Goal: Book appointment/travel/reservation

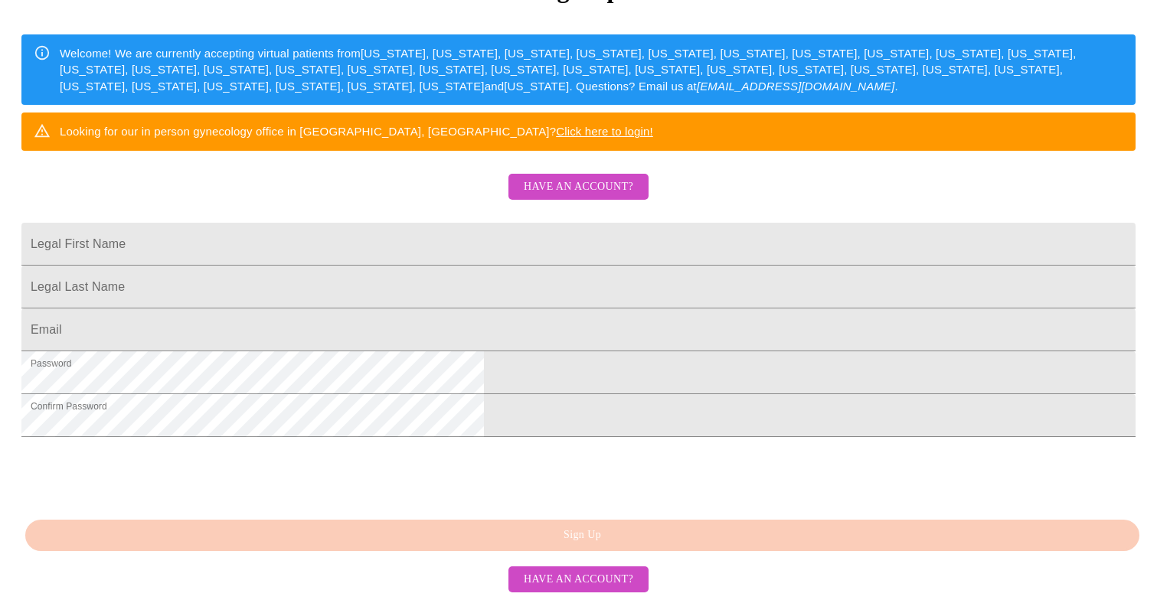
scroll to position [345, 0]
click at [587, 578] on span "Have an account?" at bounding box center [579, 580] width 110 height 19
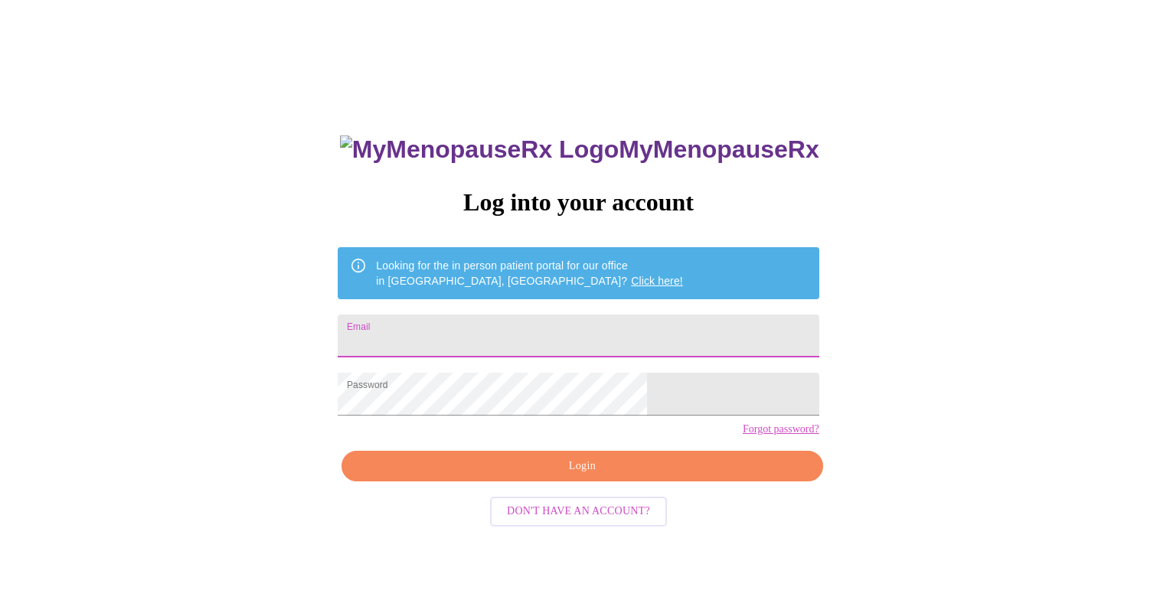
click at [522, 331] on input "Email" at bounding box center [578, 336] width 481 height 43
type input "[EMAIL_ADDRESS][DOMAIN_NAME]"
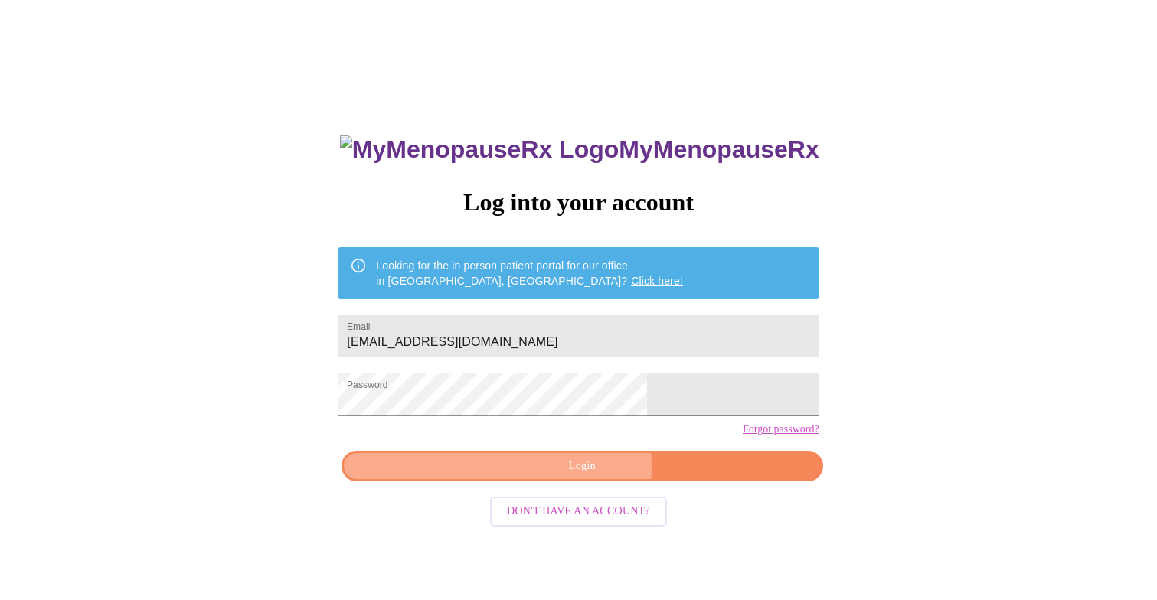
click at [558, 476] on span "Login" at bounding box center [582, 466] width 446 height 19
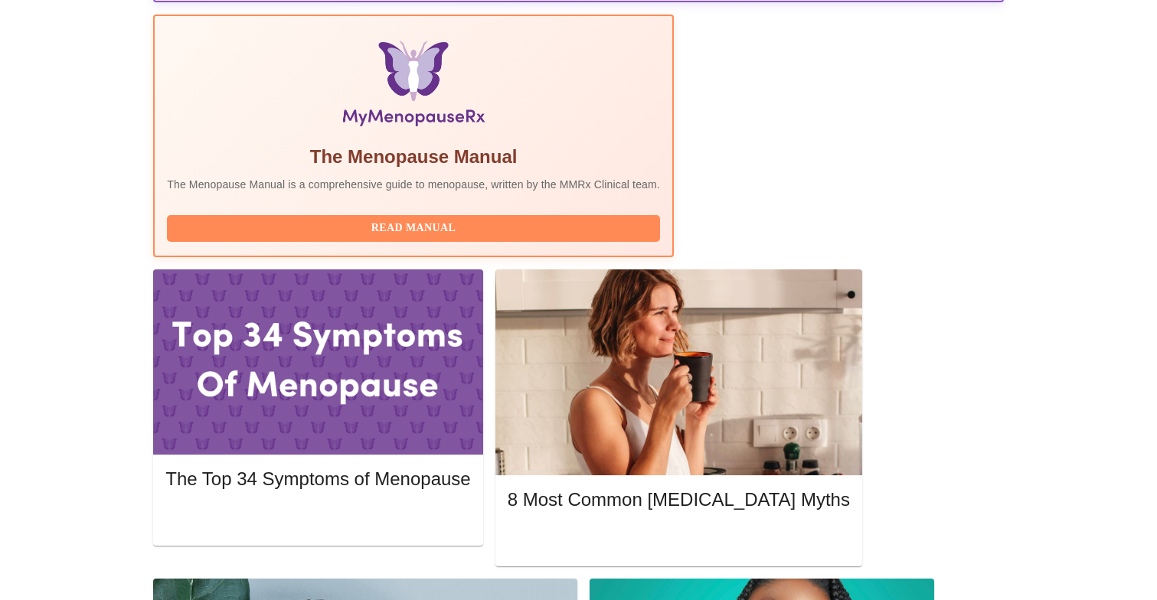
scroll to position [479, 0]
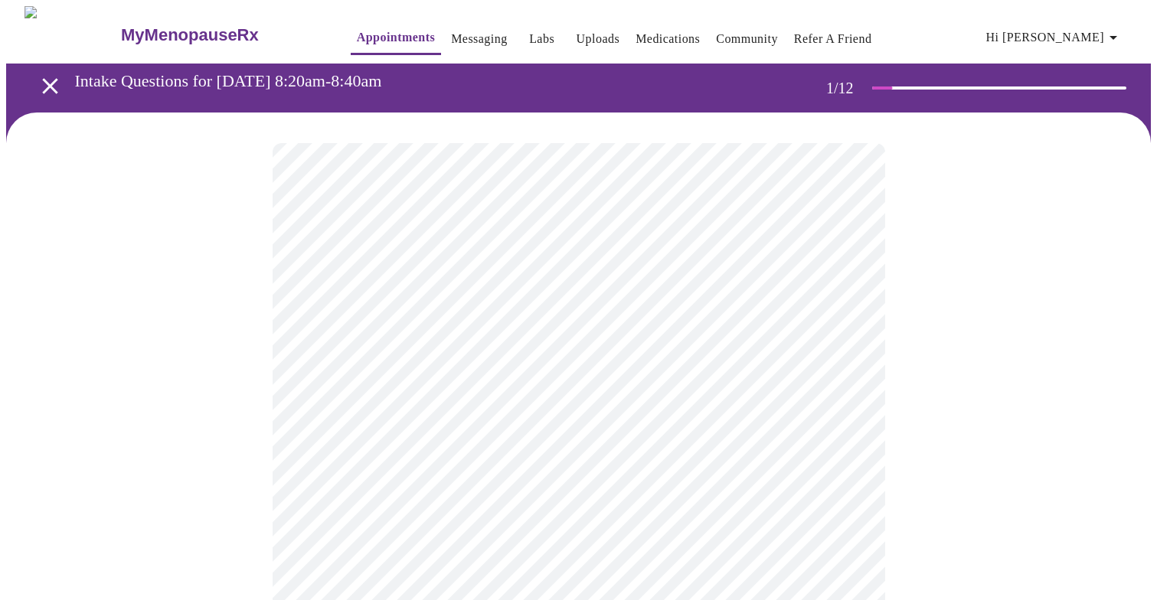
scroll to position [18, 0]
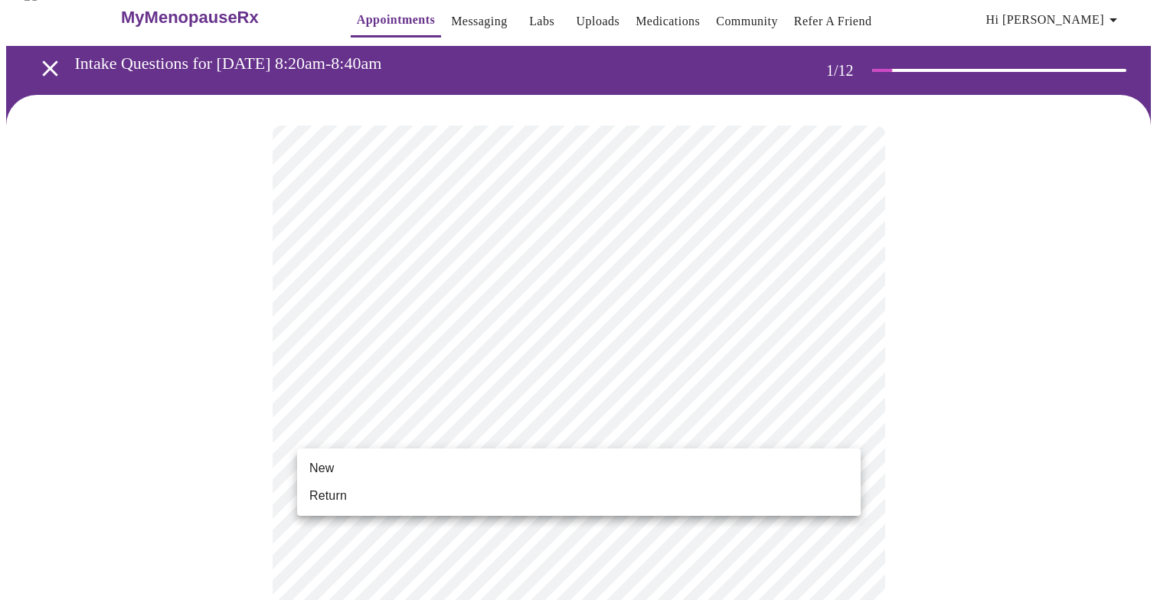
click at [446, 493] on li "Return" at bounding box center [579, 497] width 564 height 28
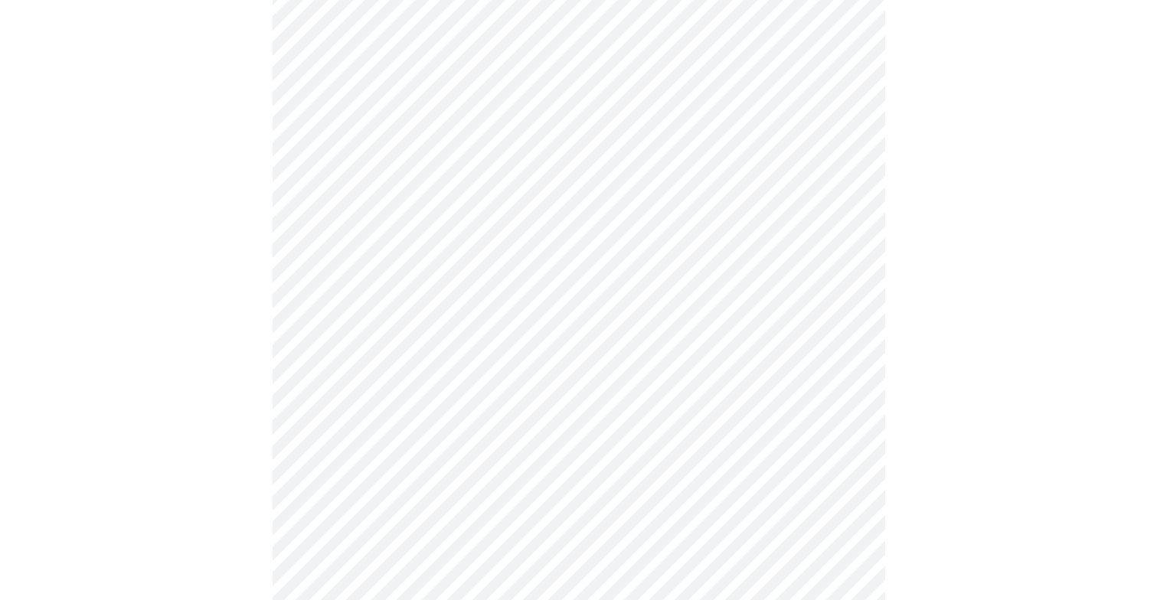
scroll to position [558, 0]
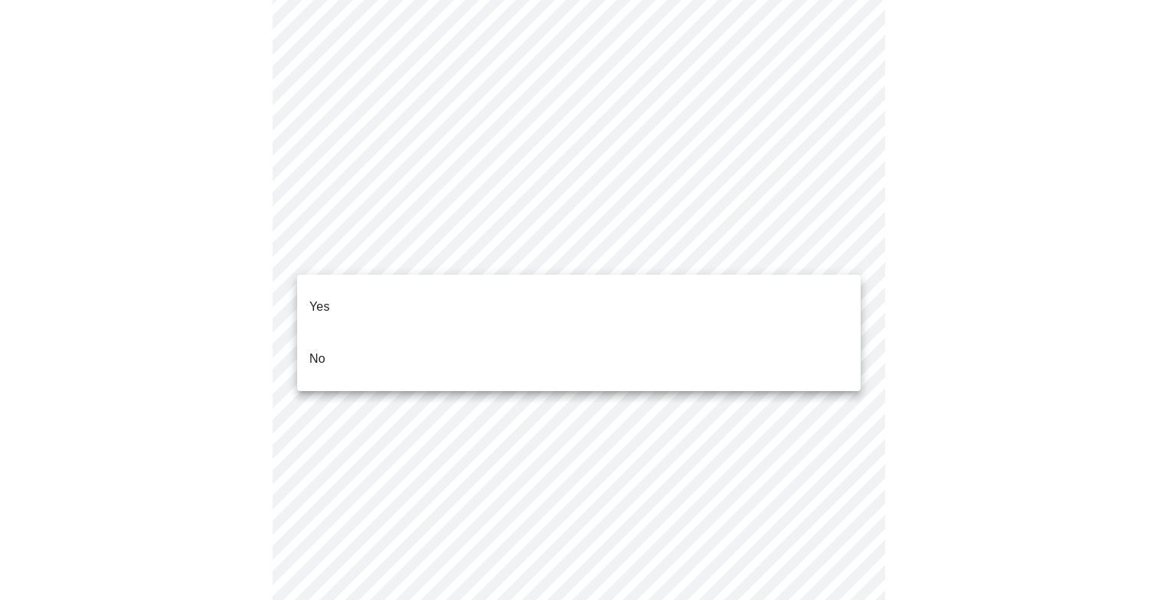
click at [797, 257] on body "MyMenopauseRx Appointments Messaging Labs Uploads Medications Community Refer a…" at bounding box center [578, 394] width 1145 height 1890
click at [322, 350] on p "No" at bounding box center [317, 359] width 16 height 18
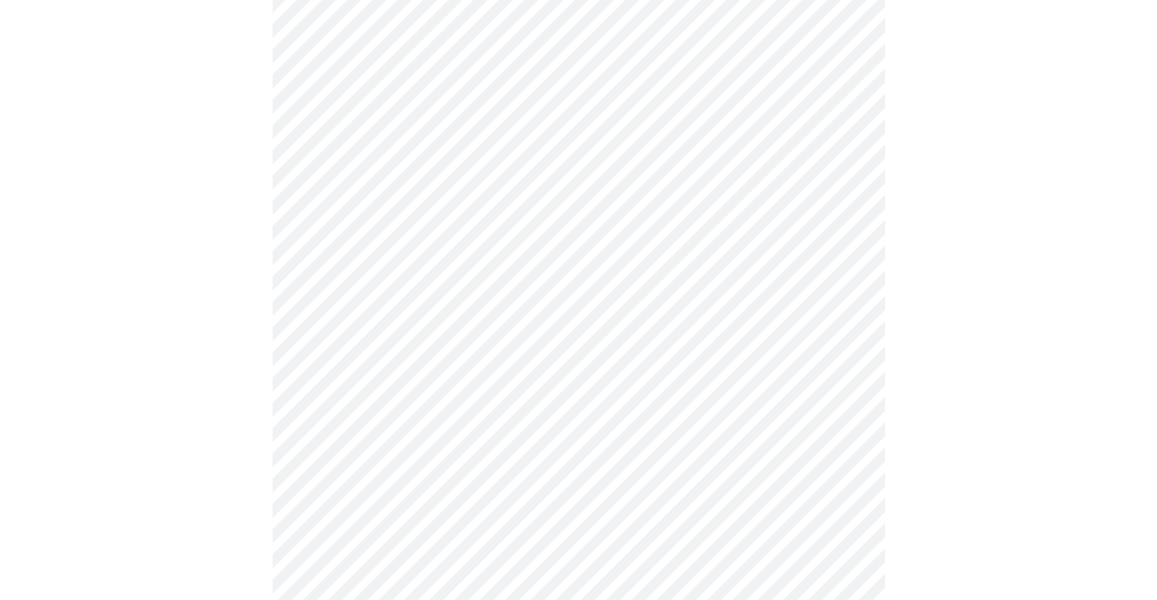
scroll to position [587, 0]
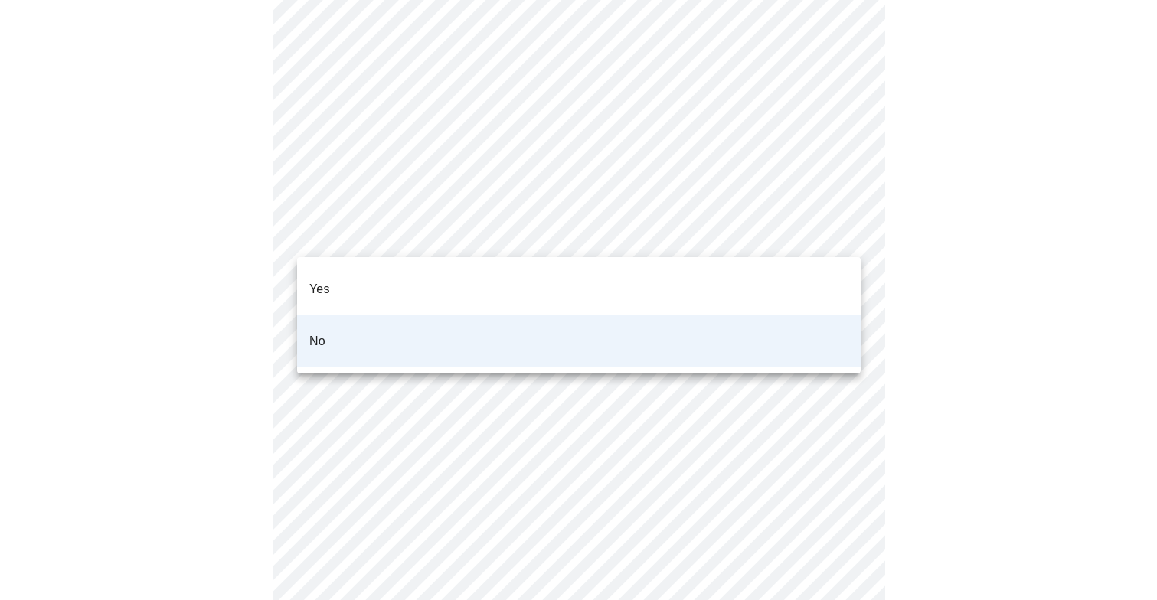
click at [819, 222] on body "MyMenopauseRx Appointments Messaging Labs Uploads Medications Community Refer a…" at bounding box center [578, 359] width 1145 height 1880
click at [659, 271] on li "Yes" at bounding box center [579, 289] width 564 height 52
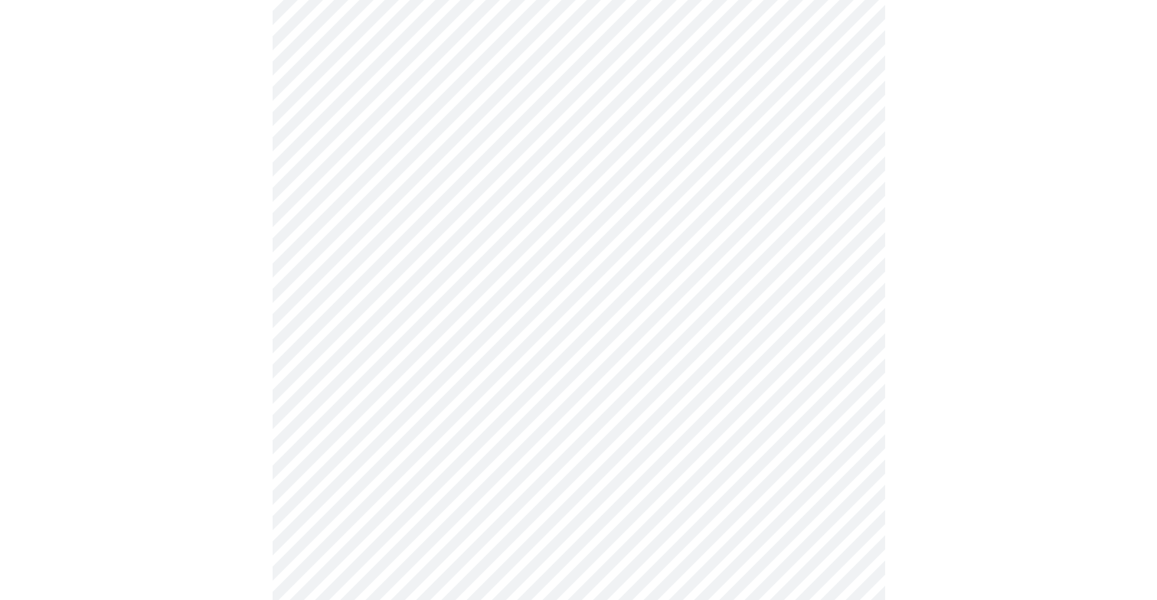
click at [532, 340] on body "MyMenopauseRx Appointments Messaging Labs Uploads Medications Community Refer a…" at bounding box center [578, 359] width 1145 height 1880
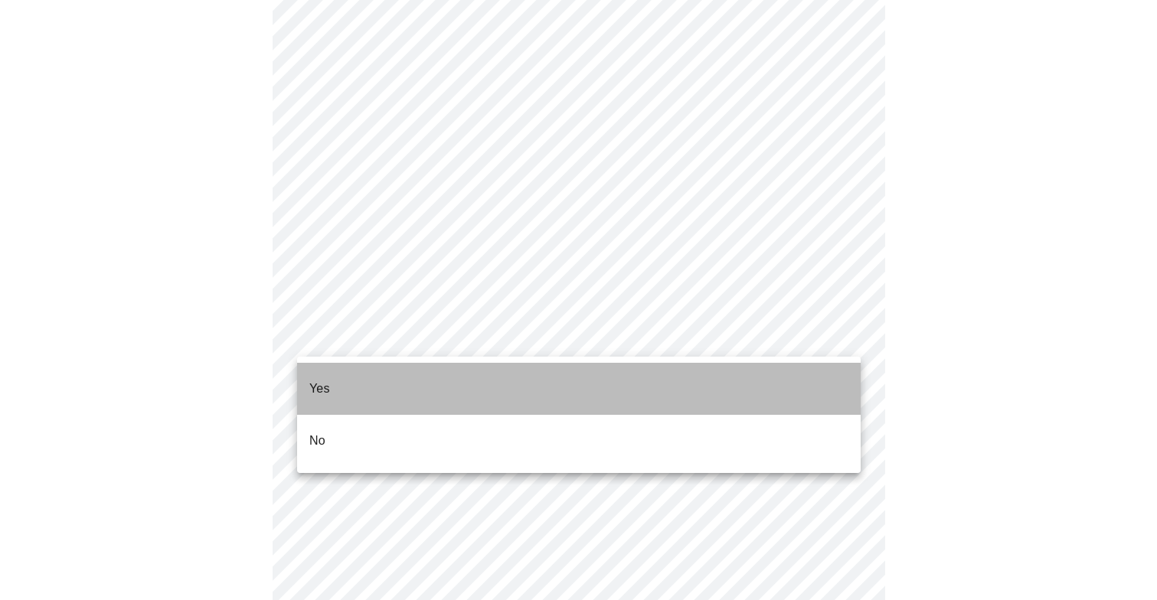
click at [437, 380] on li "Yes" at bounding box center [579, 389] width 564 height 52
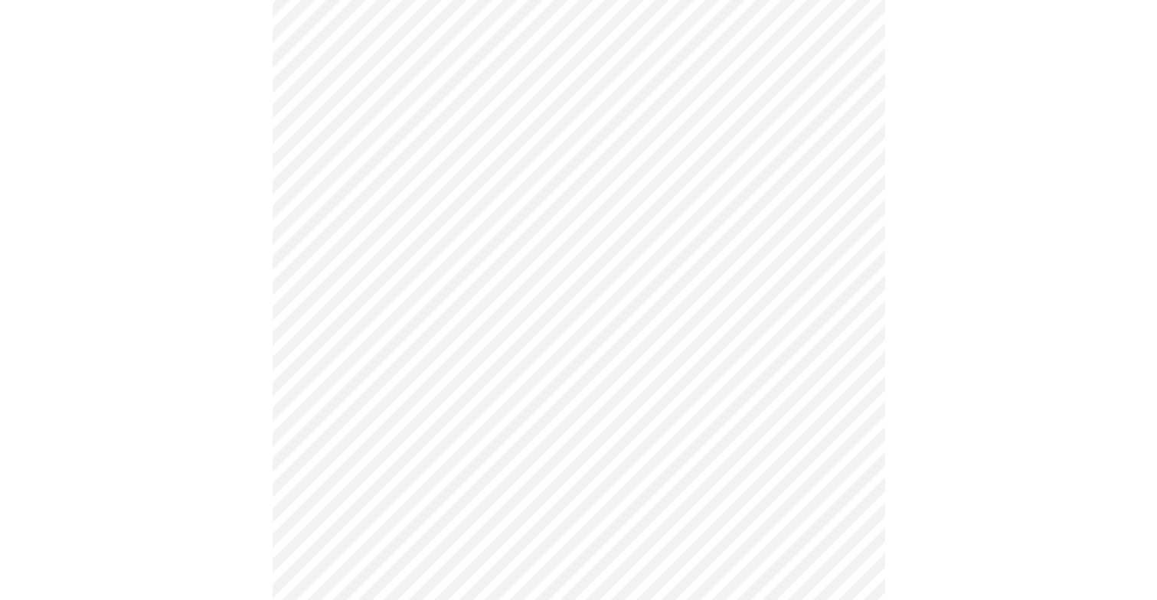
scroll to position [778, 0]
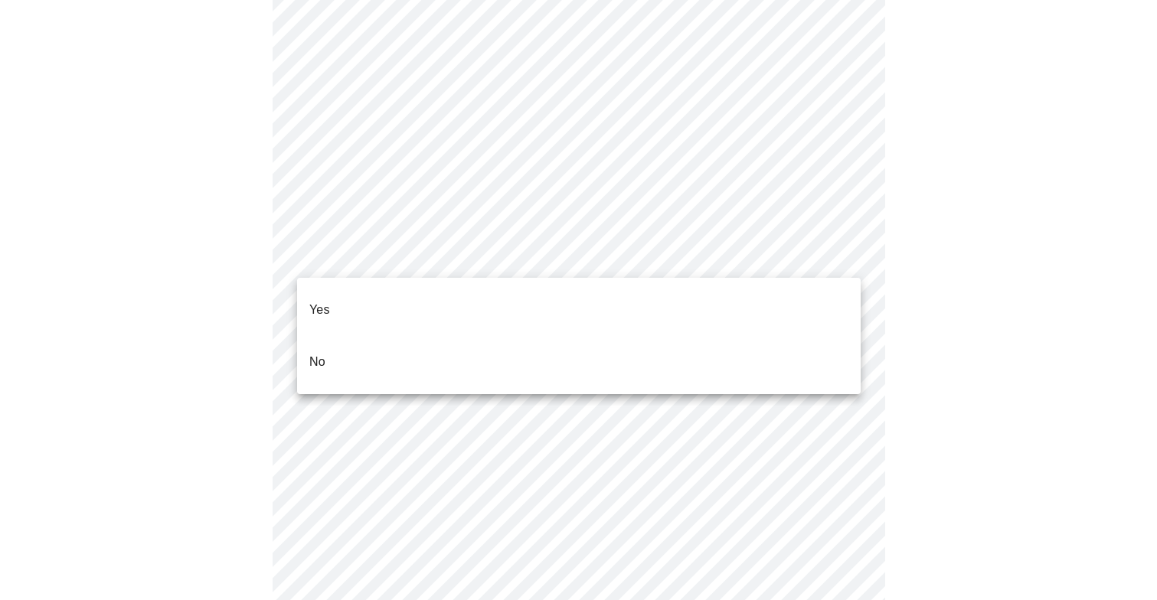
click at [515, 256] on body "MyMenopauseRx Appointments Messaging Labs Uploads Medications Community Refer a…" at bounding box center [578, 163] width 1145 height 1871
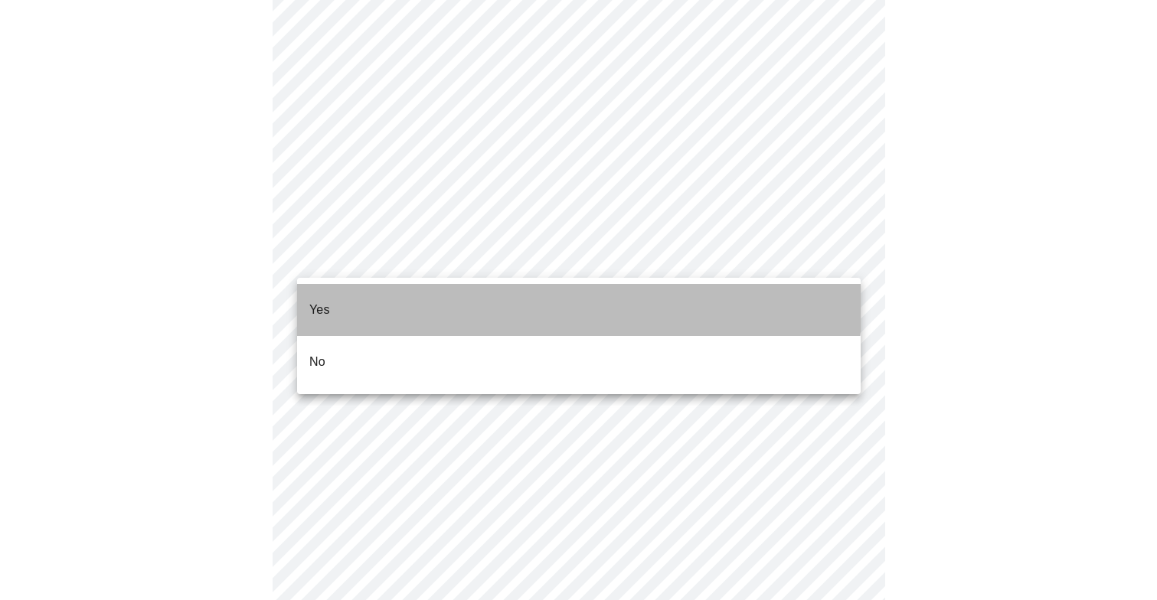
click at [462, 297] on li "Yes" at bounding box center [579, 310] width 564 height 52
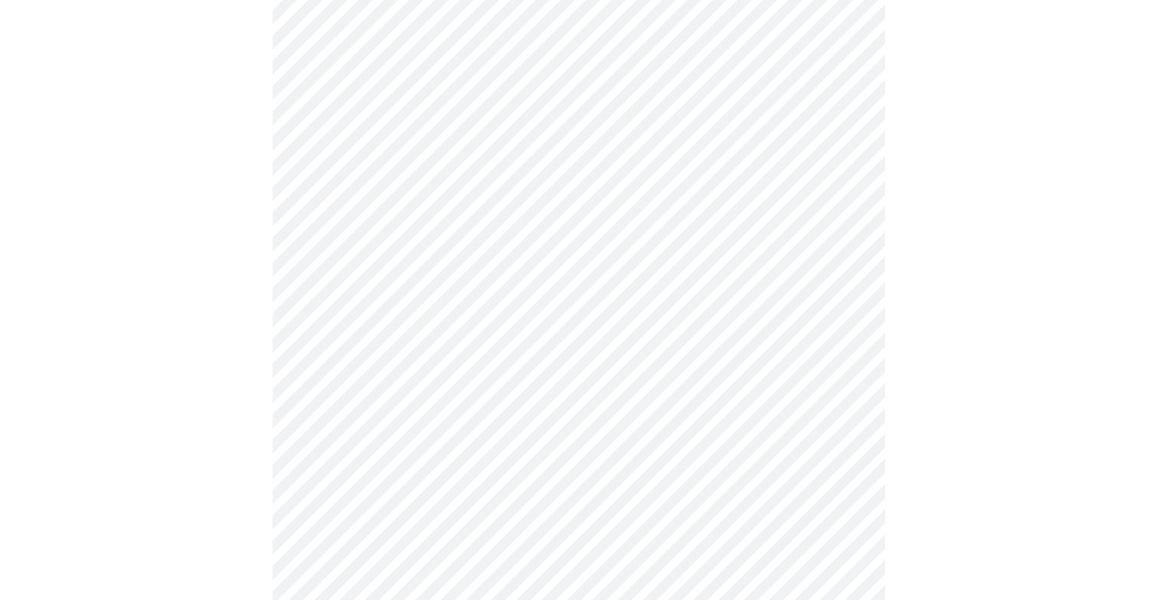
scroll to position [958, 0]
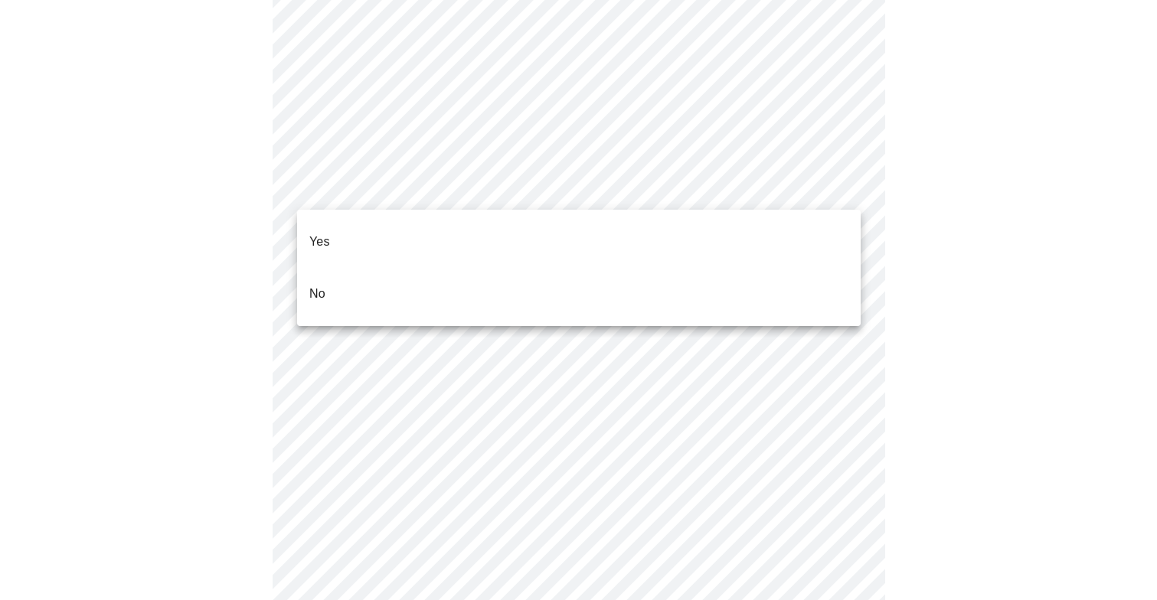
click at [413, 220] on li "Yes" at bounding box center [579, 242] width 564 height 52
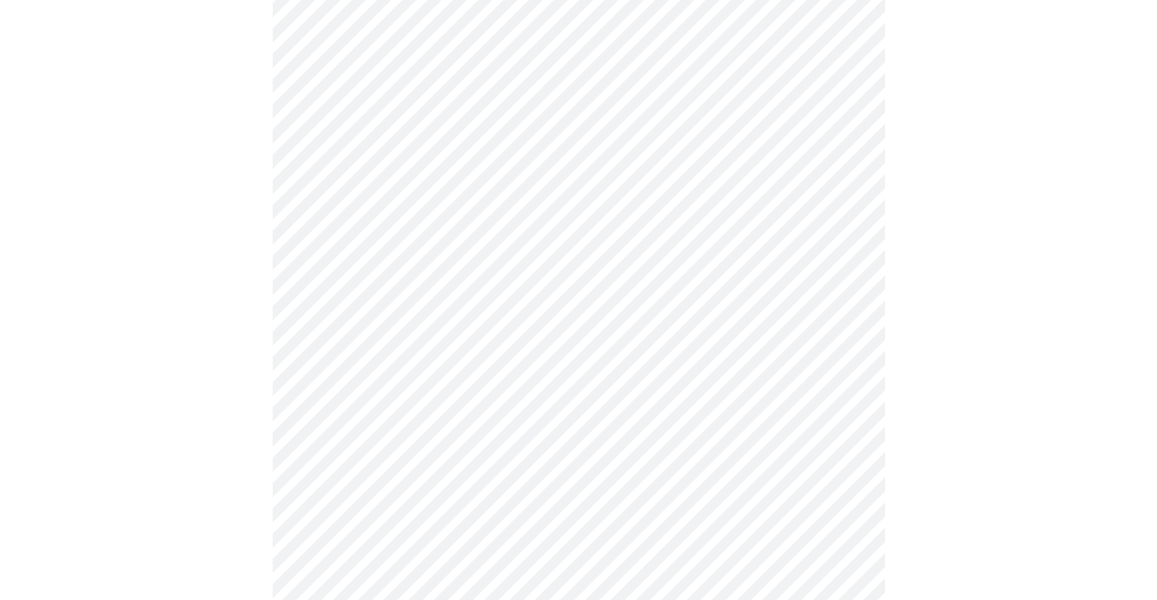
scroll to position [0, 0]
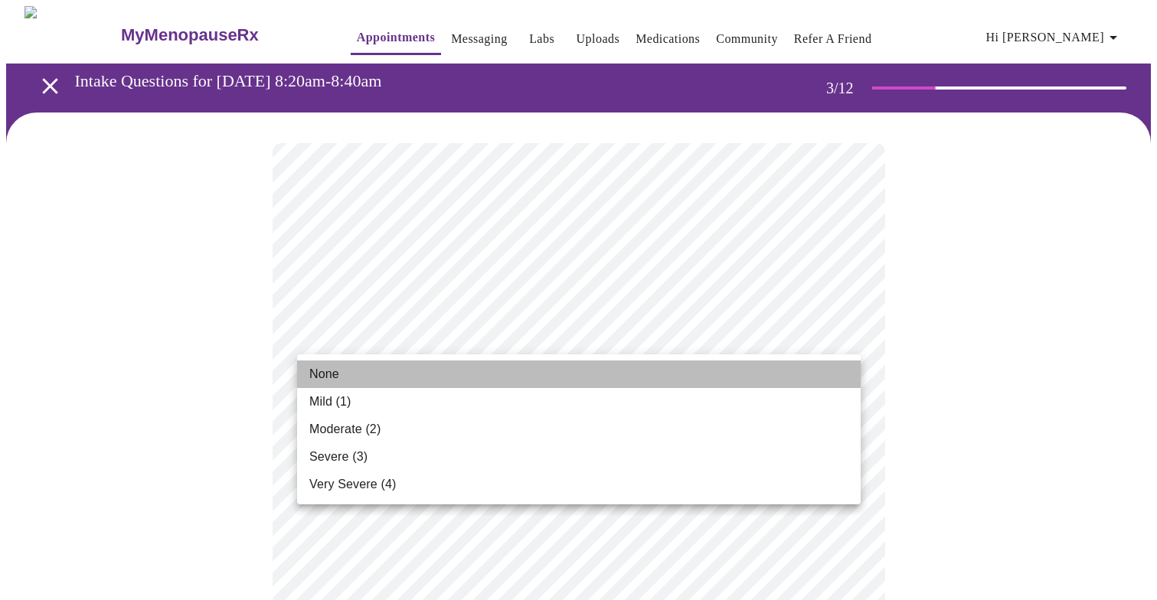
click at [717, 375] on li "None" at bounding box center [579, 375] width 564 height 28
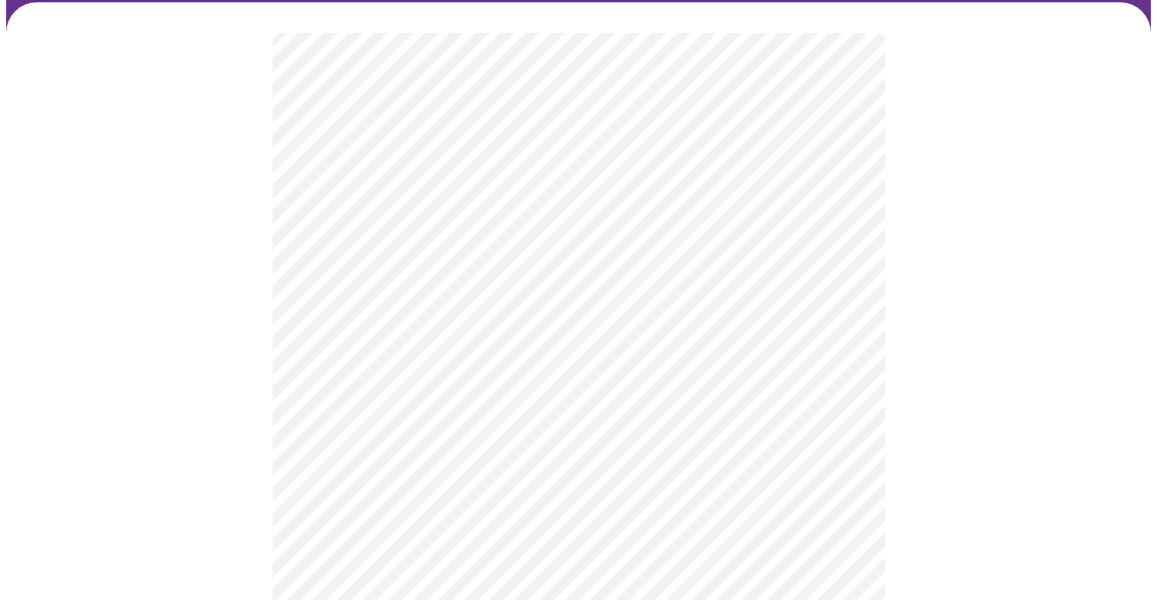
scroll to position [111, 0]
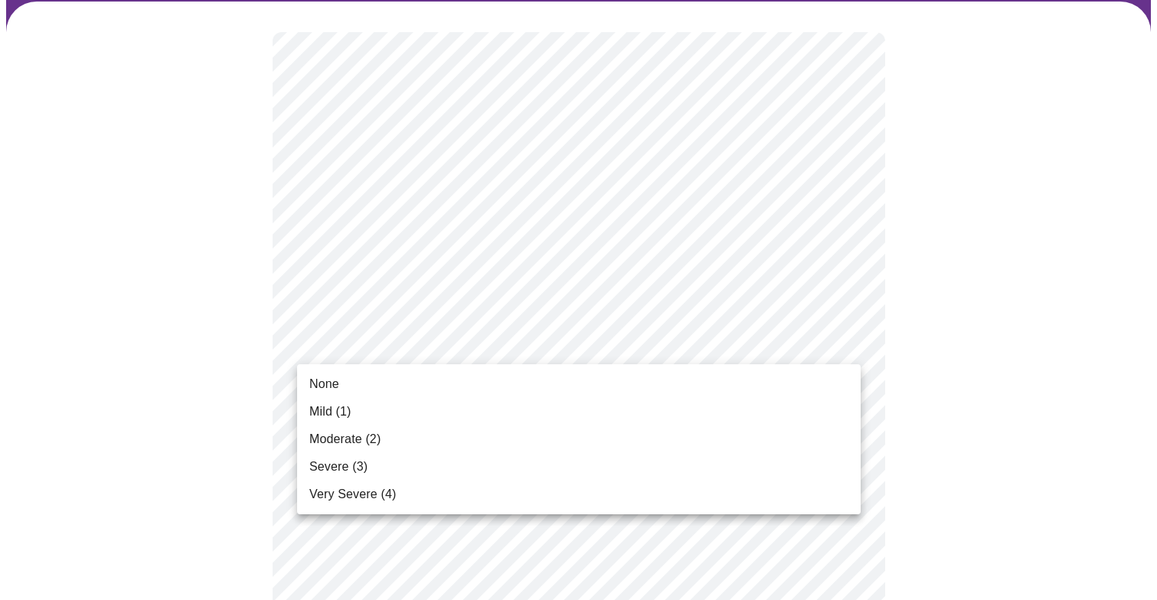
click at [647, 385] on li "None" at bounding box center [579, 385] width 564 height 28
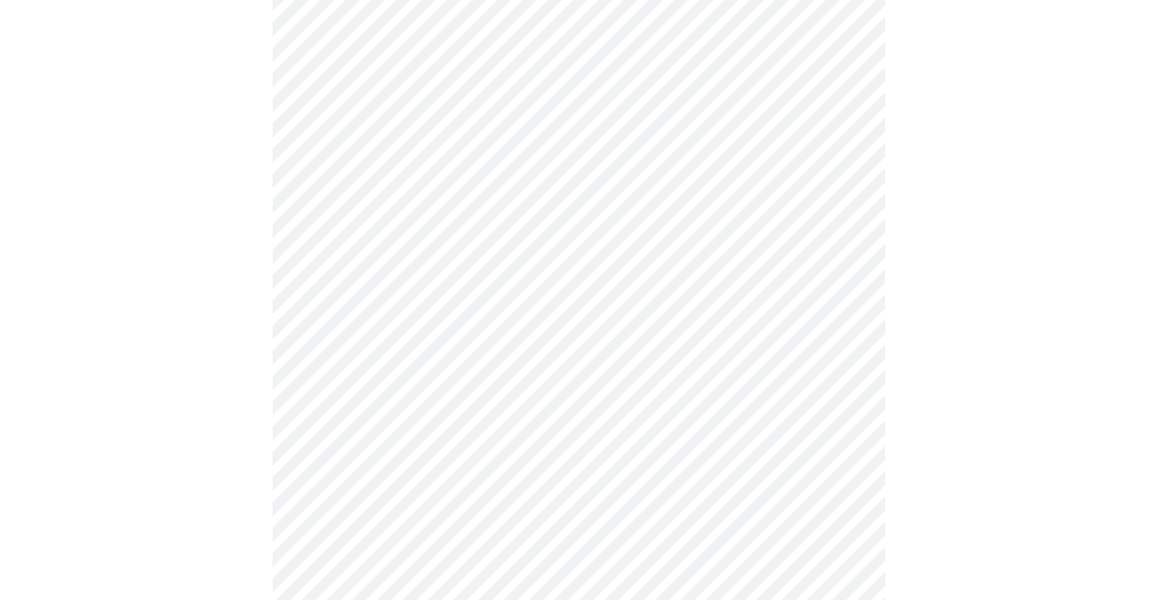
scroll to position [277, 0]
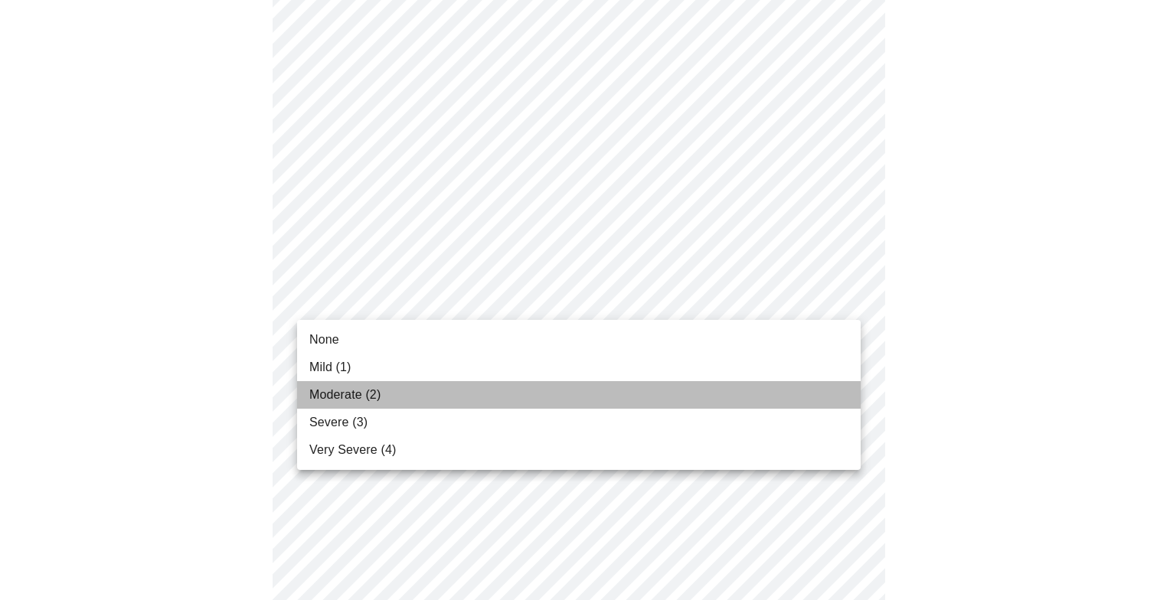
click at [520, 396] on li "Moderate (2)" at bounding box center [579, 395] width 564 height 28
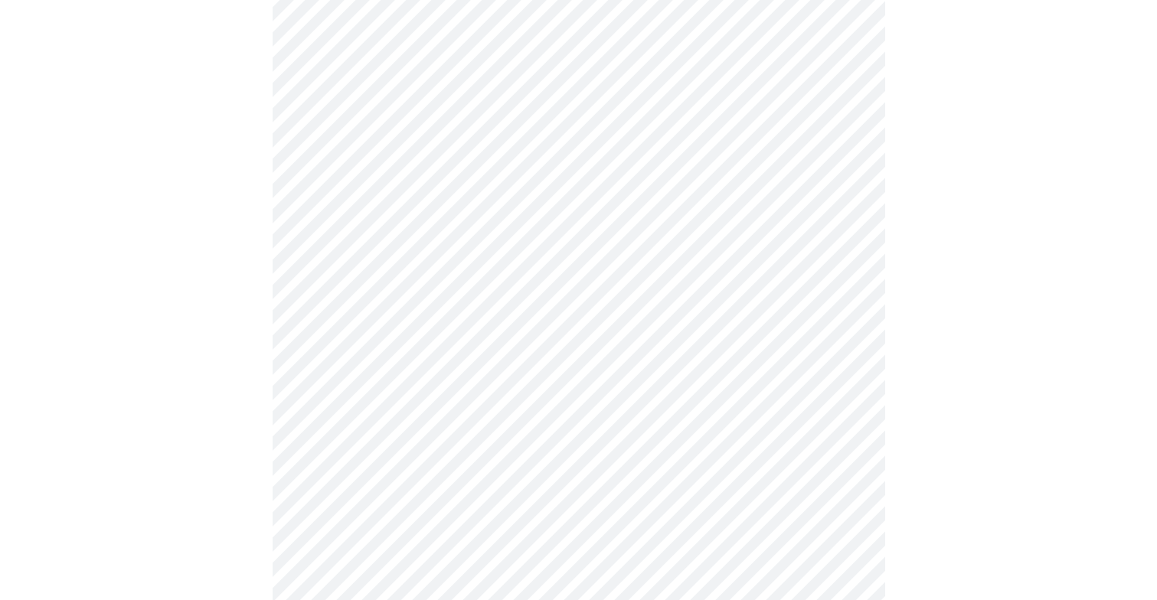
scroll to position [368, 0]
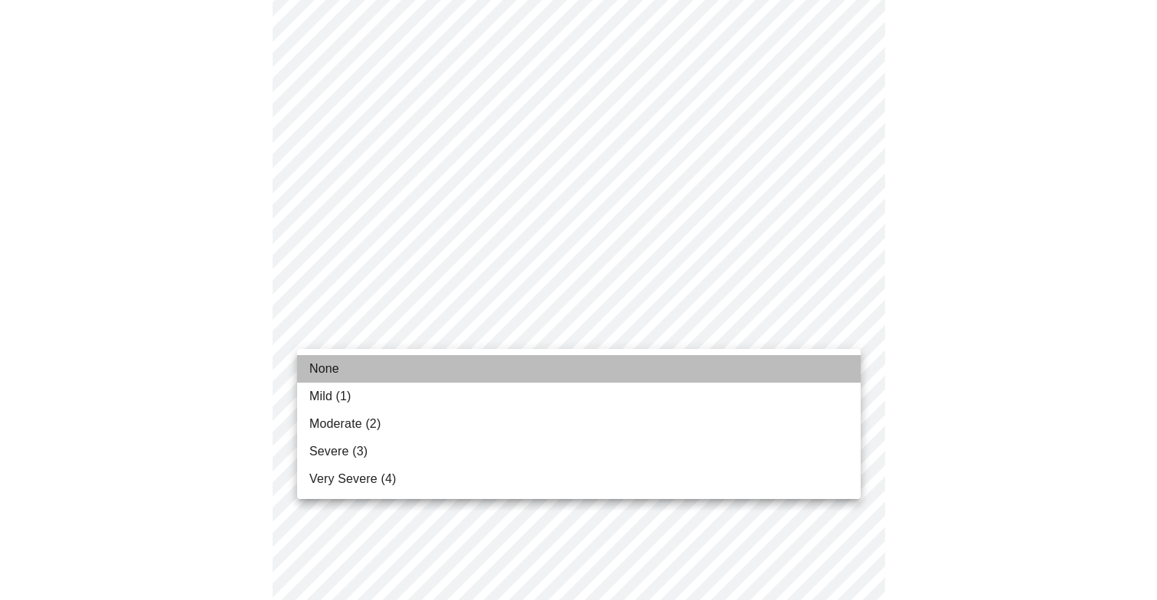
click at [522, 375] on li "None" at bounding box center [579, 369] width 564 height 28
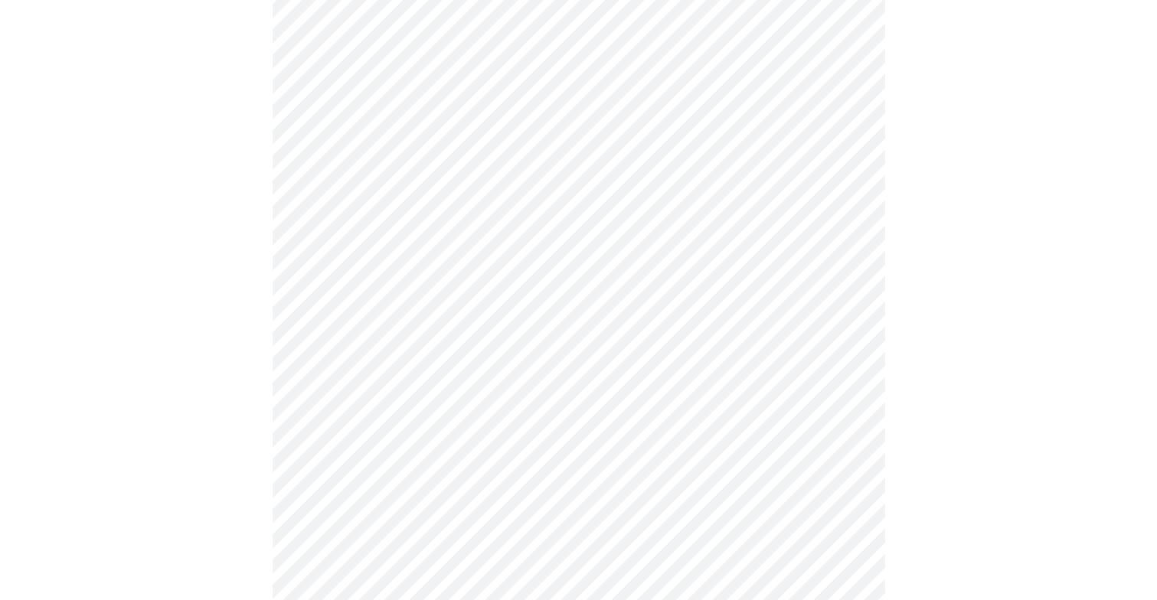
scroll to position [478, 0]
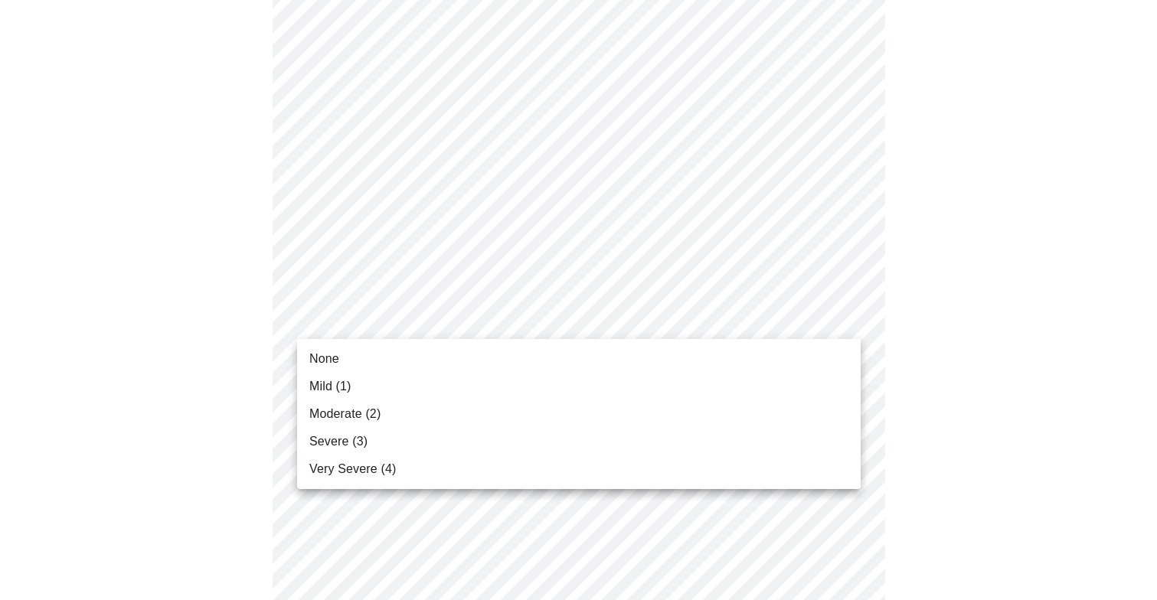
click at [561, 326] on body "MyMenopauseRx Appointments Messaging Labs Uploads Medications Community Refer a…" at bounding box center [578, 504] width 1145 height 1952
click at [500, 361] on li "None" at bounding box center [579, 359] width 564 height 28
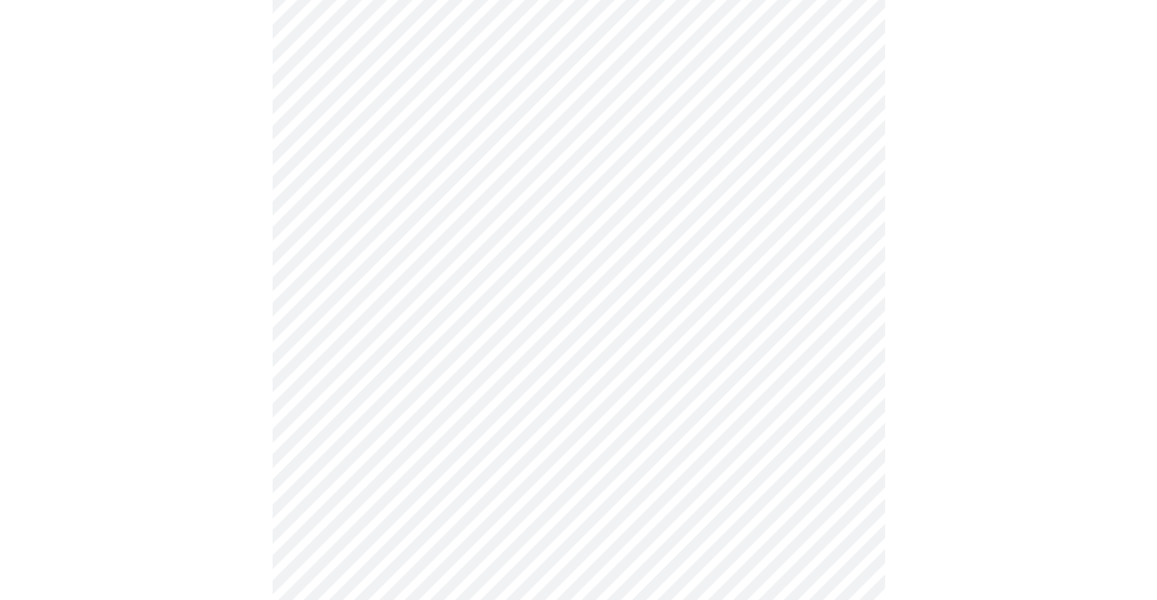
scroll to position [600, 0]
click at [546, 306] on body "MyMenopauseRx Appointments Messaging Labs Uploads Medications Community Refer a…" at bounding box center [578, 371] width 1145 height 1930
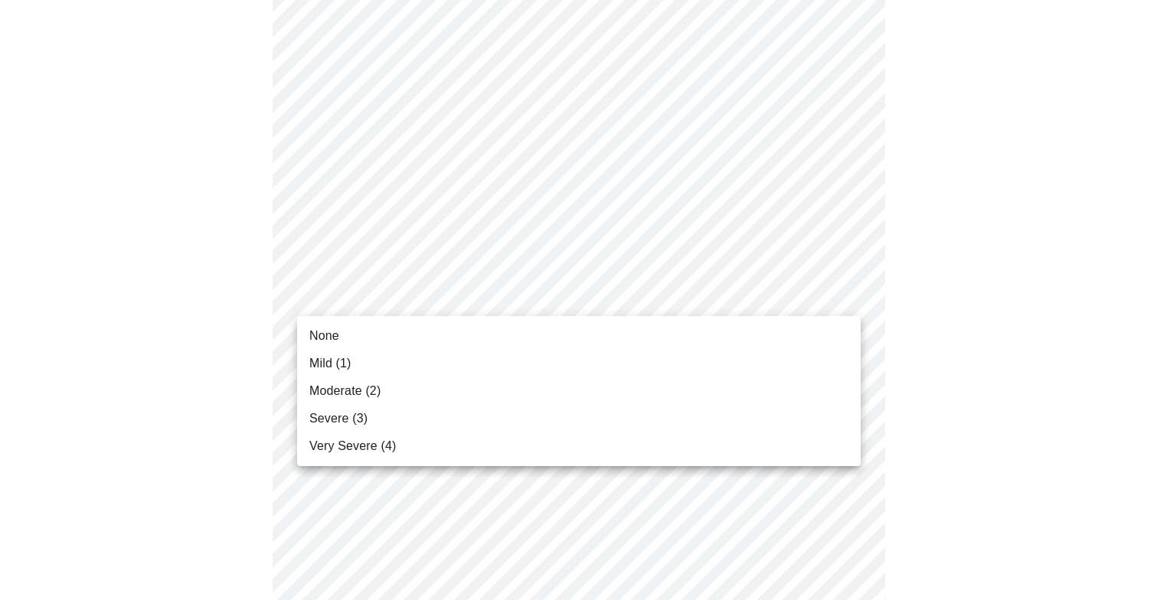
click at [454, 365] on li "Mild (1)" at bounding box center [579, 364] width 564 height 28
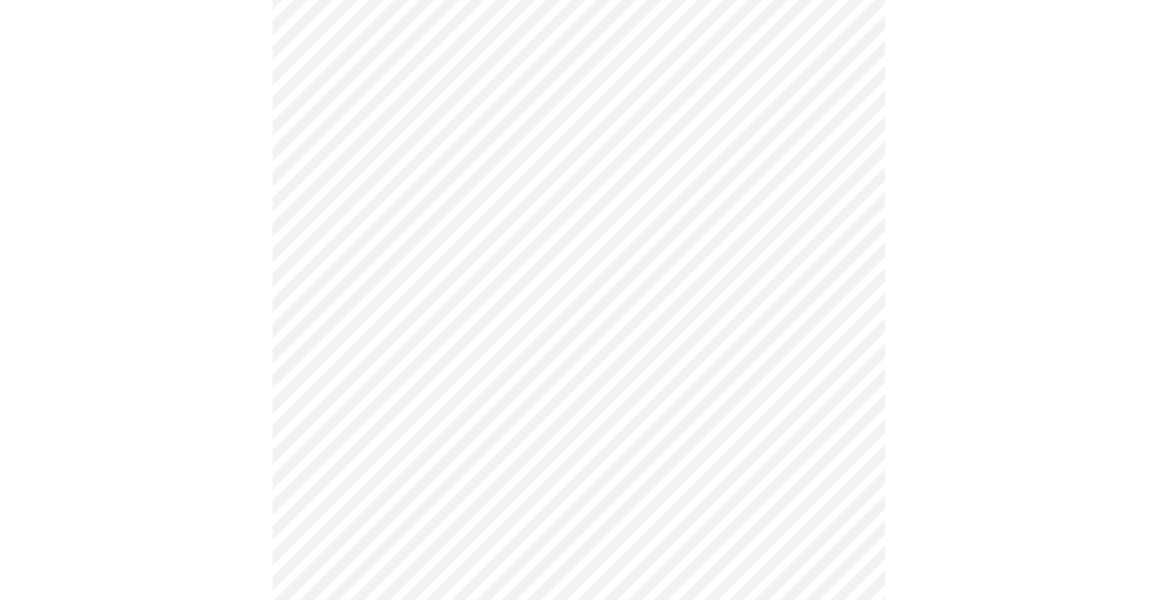
scroll to position [691, 0]
click at [519, 323] on body "MyMenopauseRx Appointments Messaging Labs Uploads Medications Community Refer a…" at bounding box center [578, 269] width 1145 height 1909
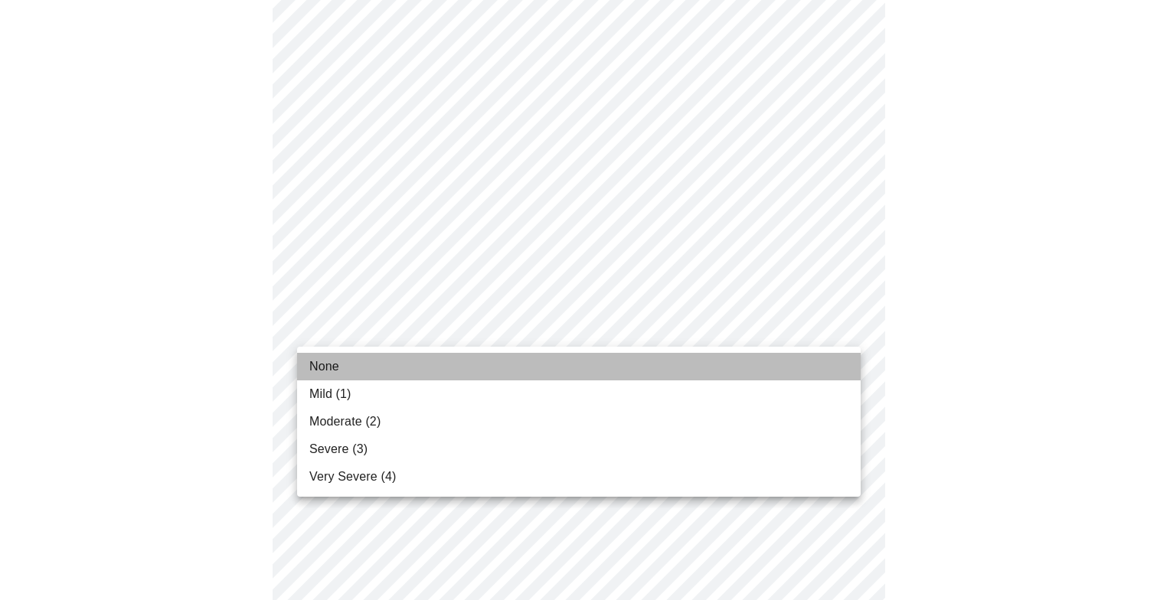
click at [452, 365] on li "None" at bounding box center [579, 367] width 564 height 28
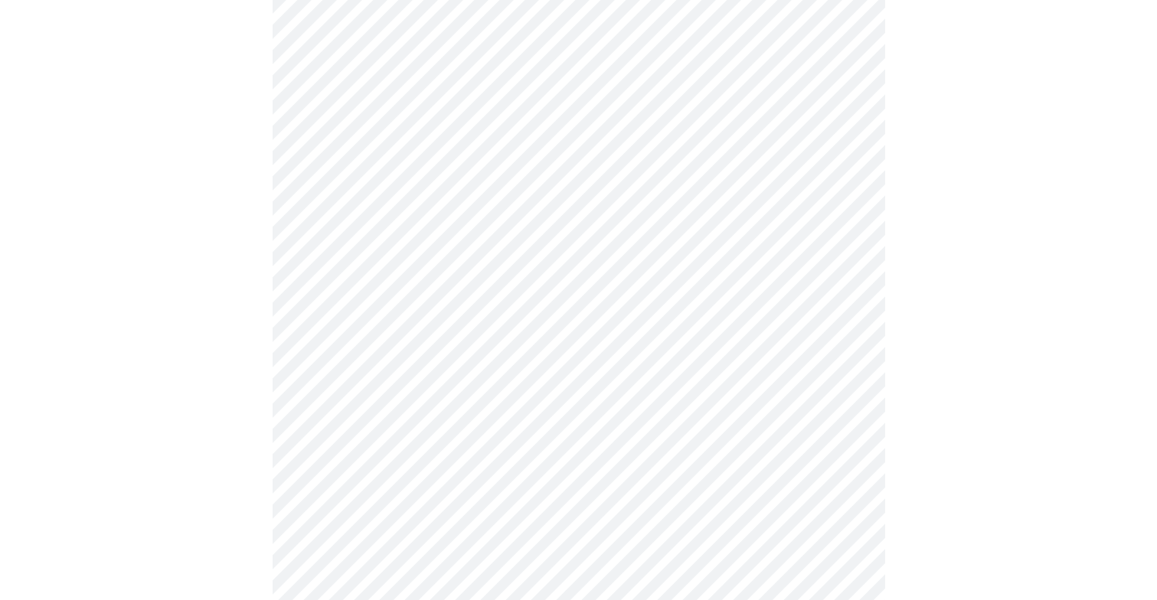
scroll to position [852, 0]
click at [535, 289] on body "MyMenopauseRx Appointments Messaging Labs Uploads Medications Community Refer a…" at bounding box center [578, 97] width 1145 height 1887
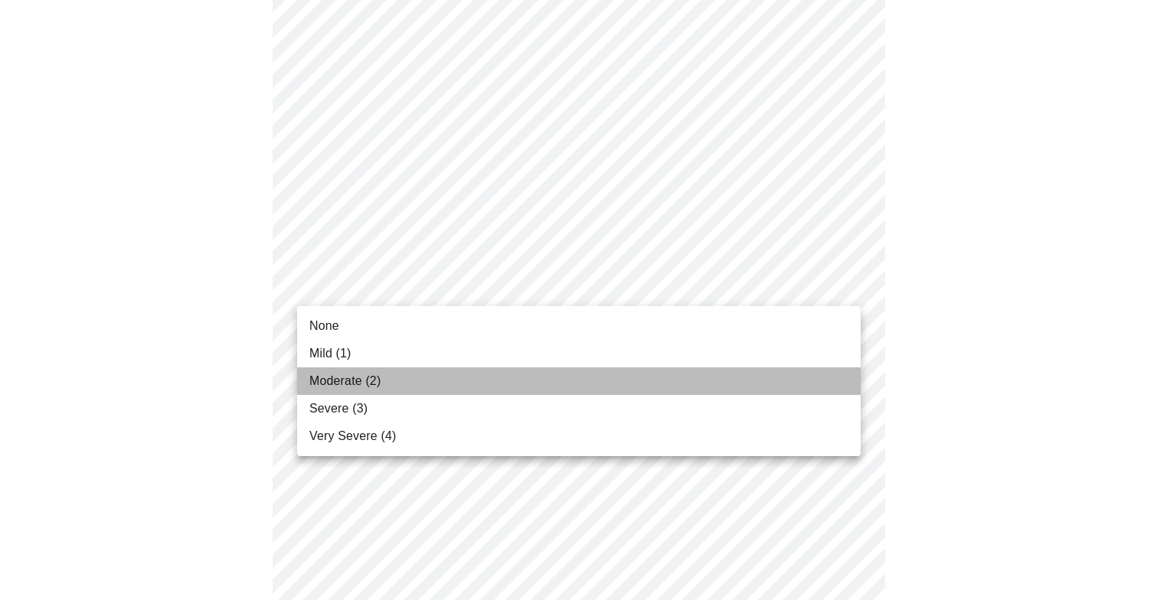
click at [446, 383] on li "Moderate (2)" at bounding box center [579, 382] width 564 height 28
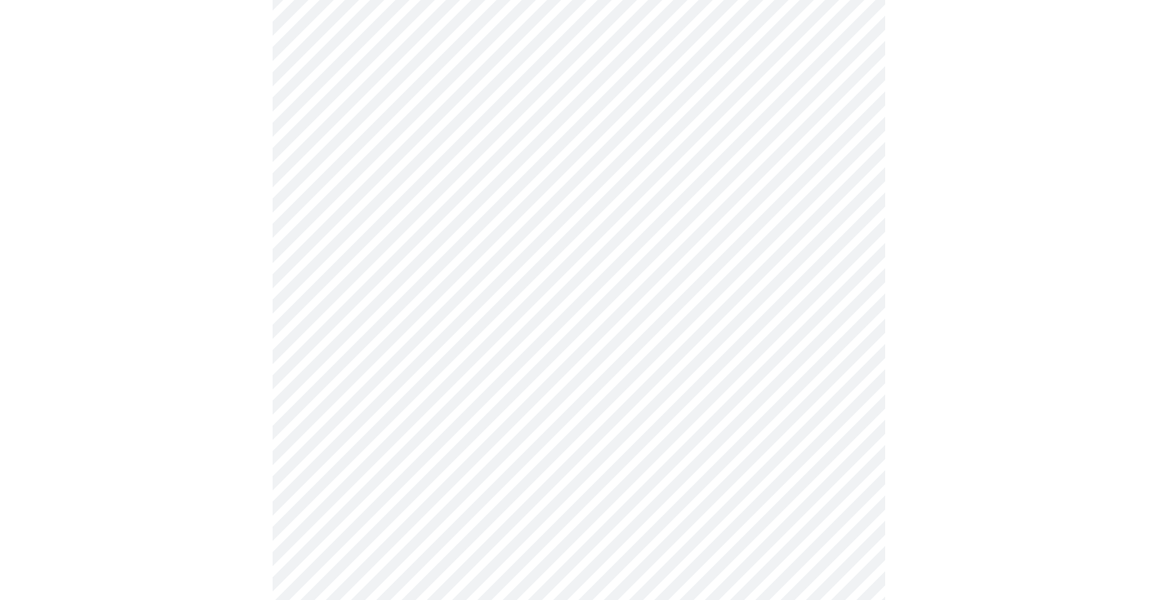
scroll to position [987, 0]
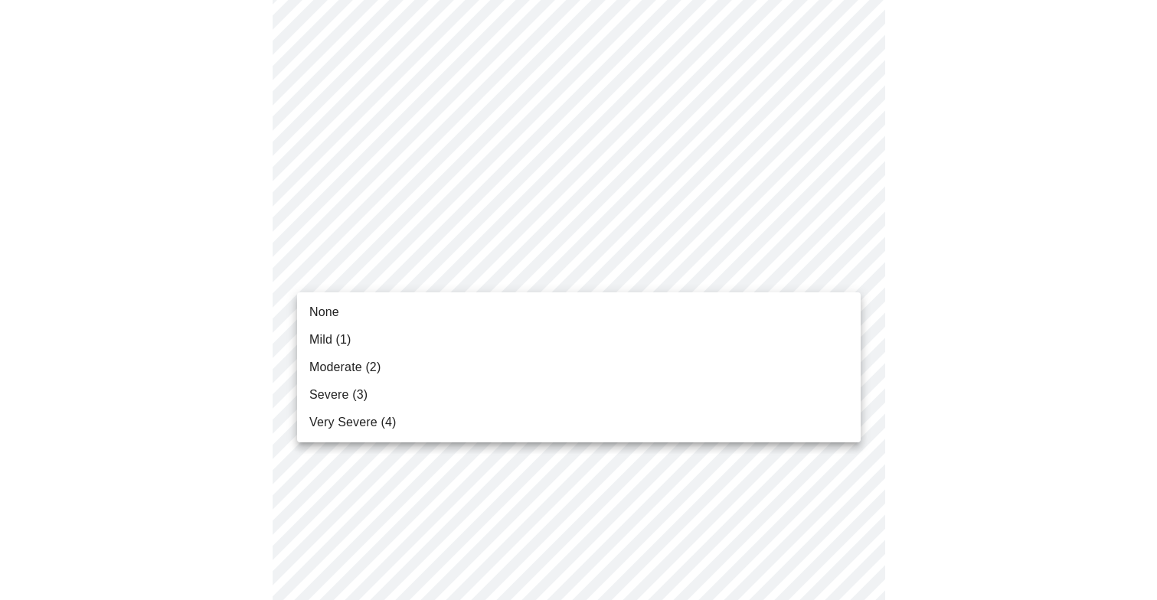
click at [484, 307] on li "None" at bounding box center [579, 313] width 564 height 28
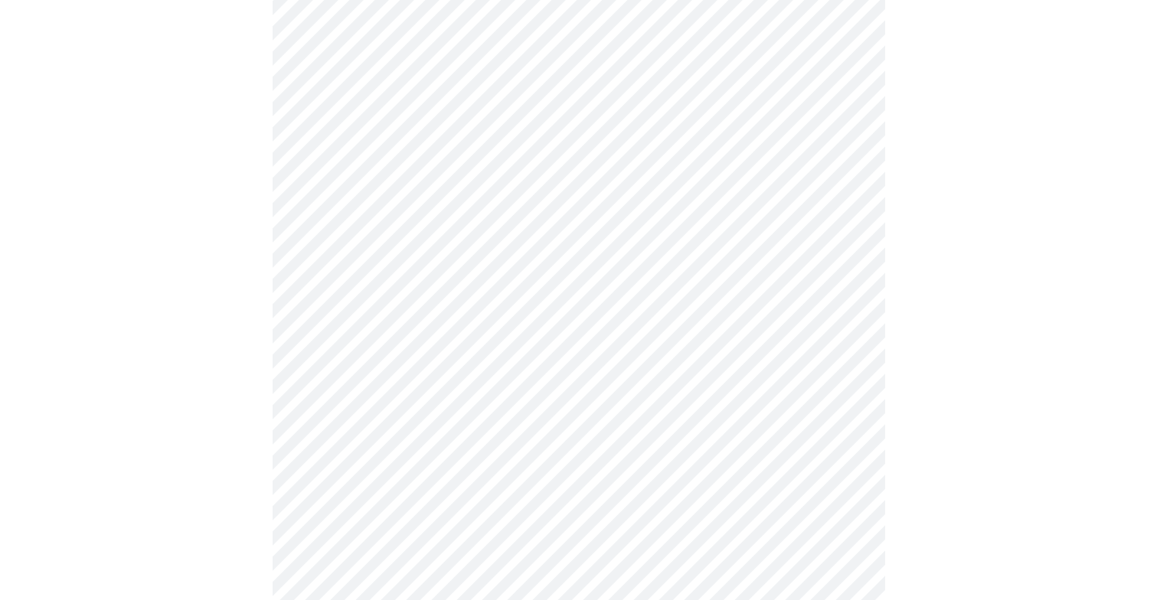
scroll to position [1154, 0]
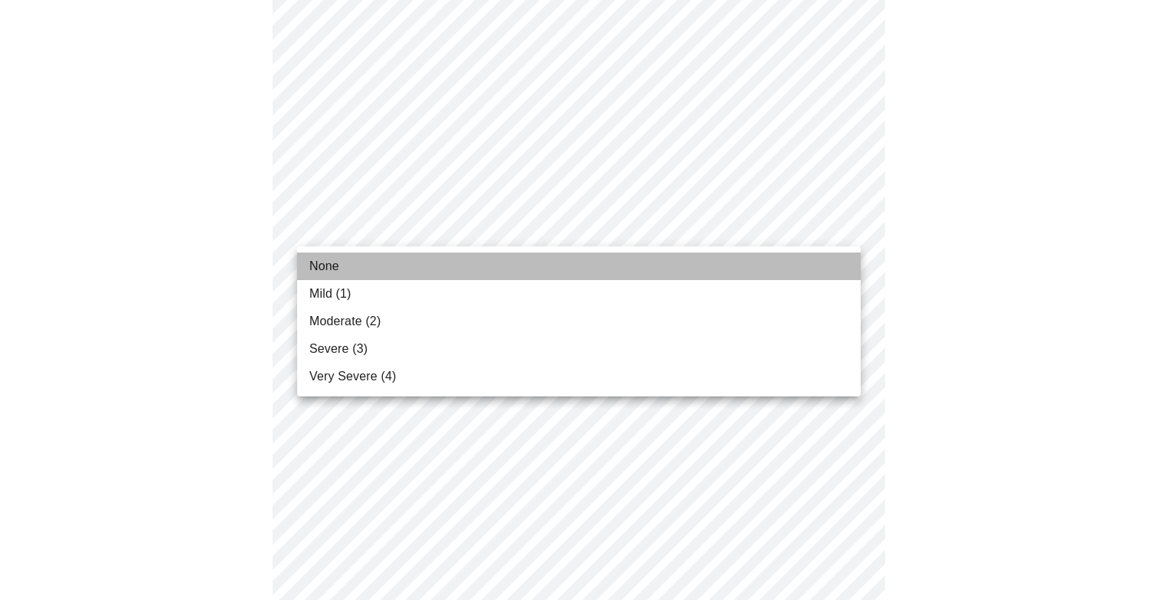
click at [473, 271] on li "None" at bounding box center [579, 267] width 564 height 28
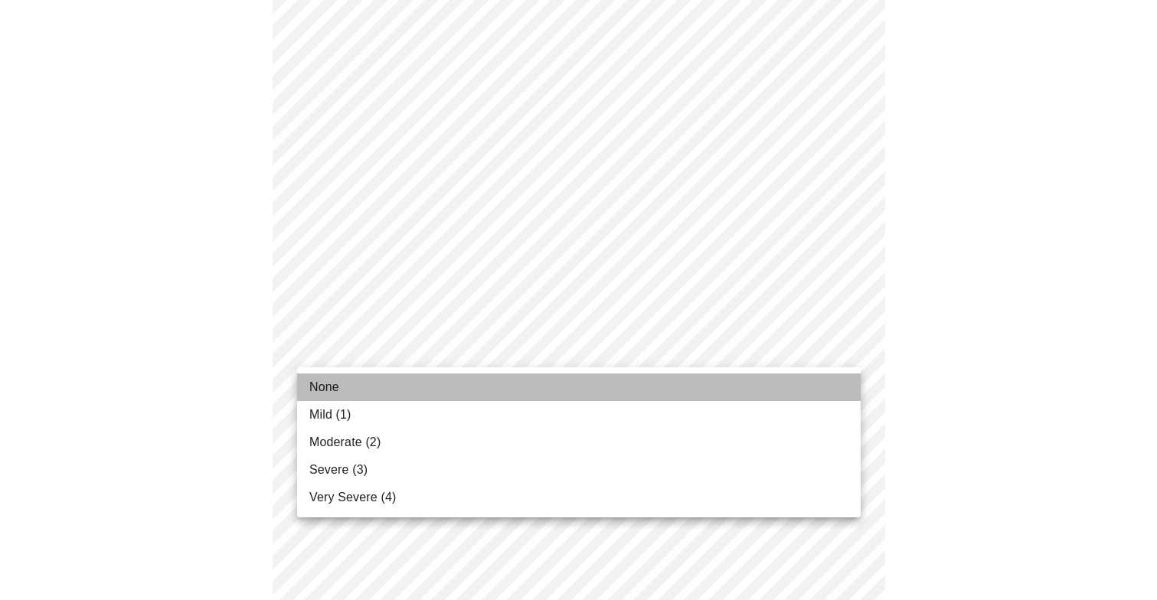
click at [439, 388] on li "None" at bounding box center [579, 388] width 564 height 28
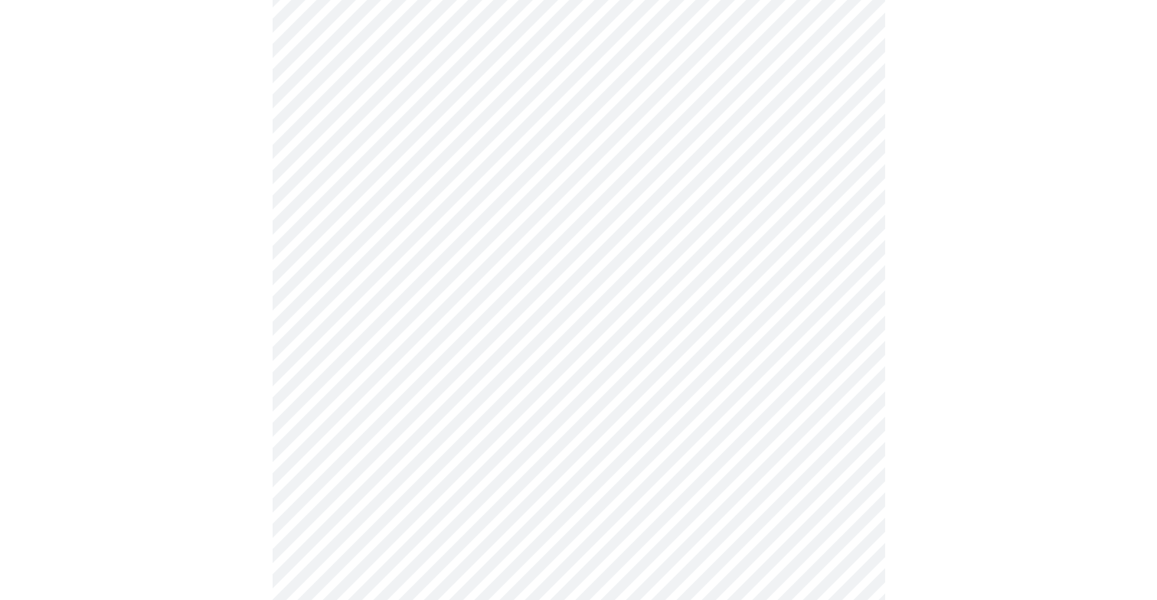
scroll to position [780, 0]
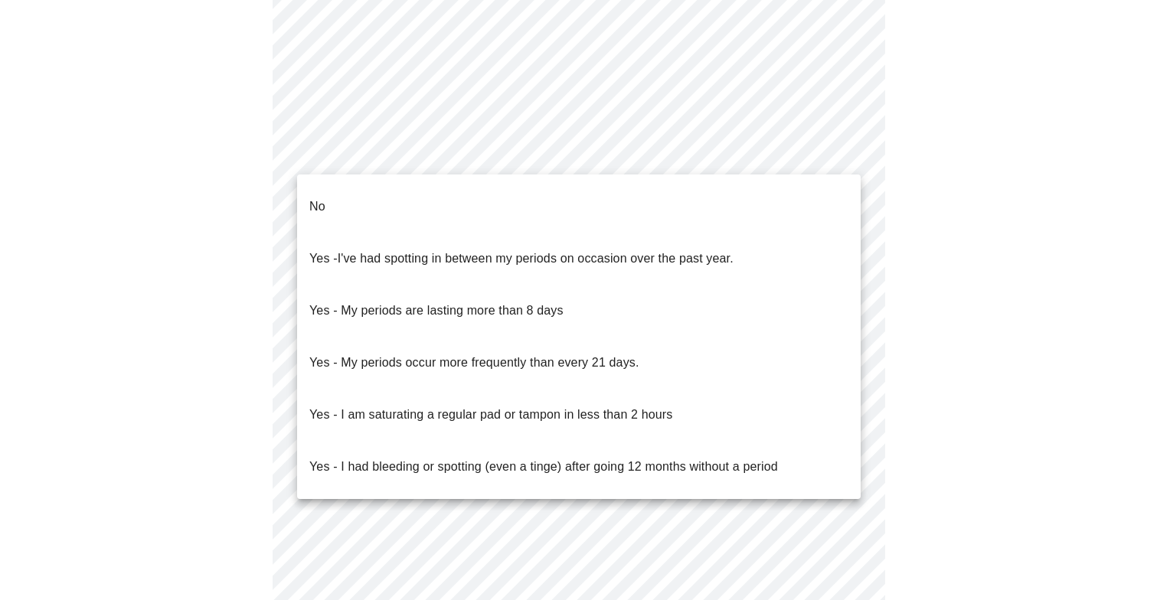
click at [696, 187] on li "No" at bounding box center [579, 207] width 564 height 52
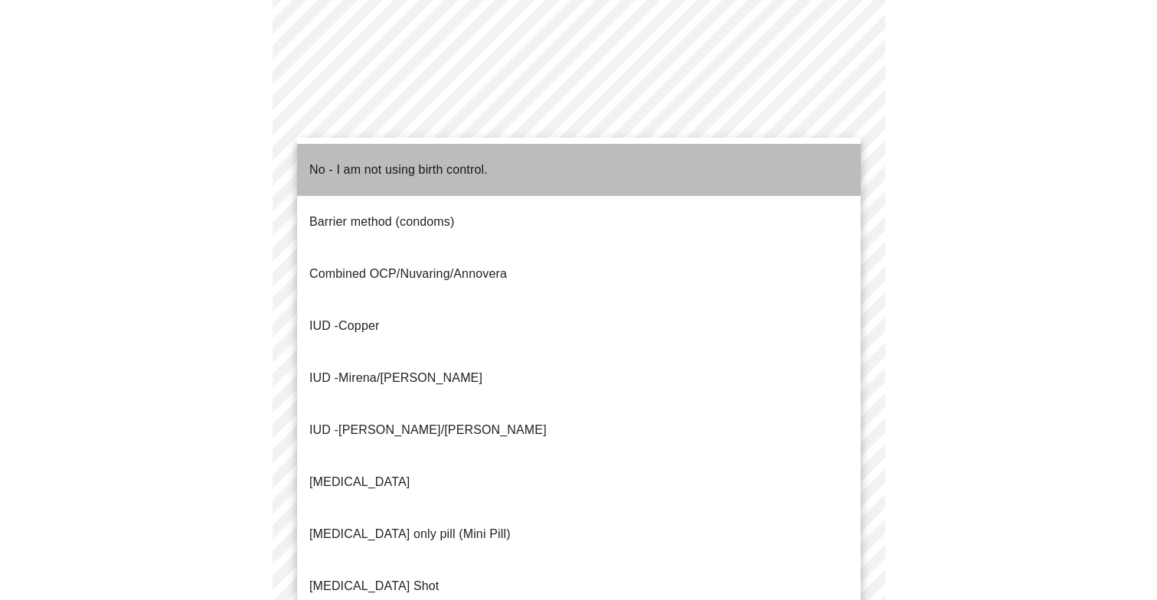
click at [502, 160] on li "No - I am not using birth control." at bounding box center [579, 170] width 564 height 52
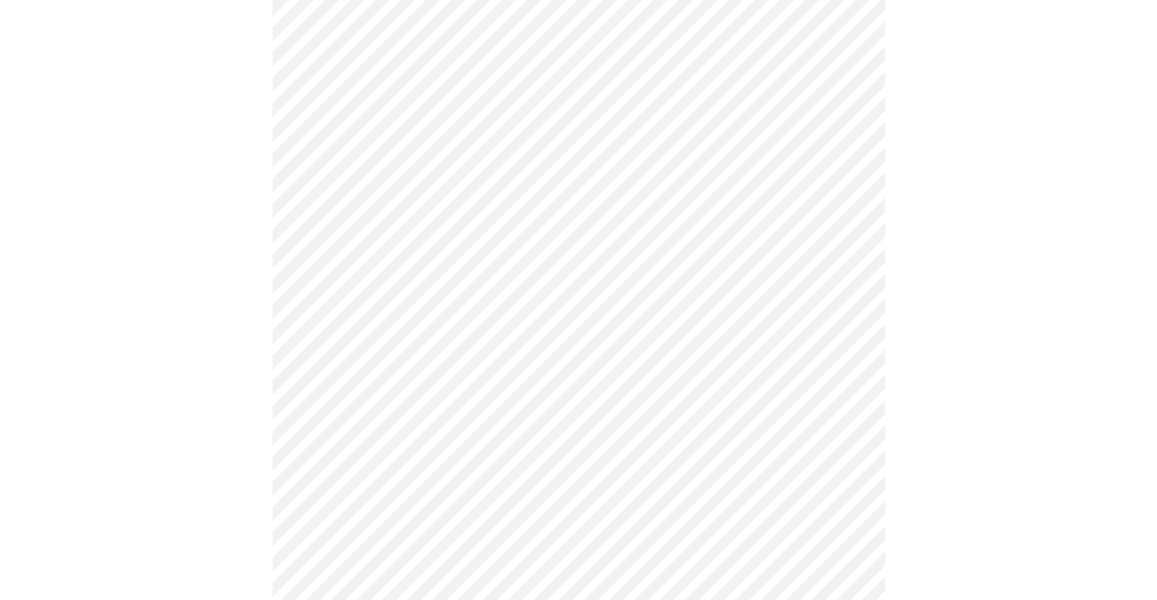
scroll to position [825, 0]
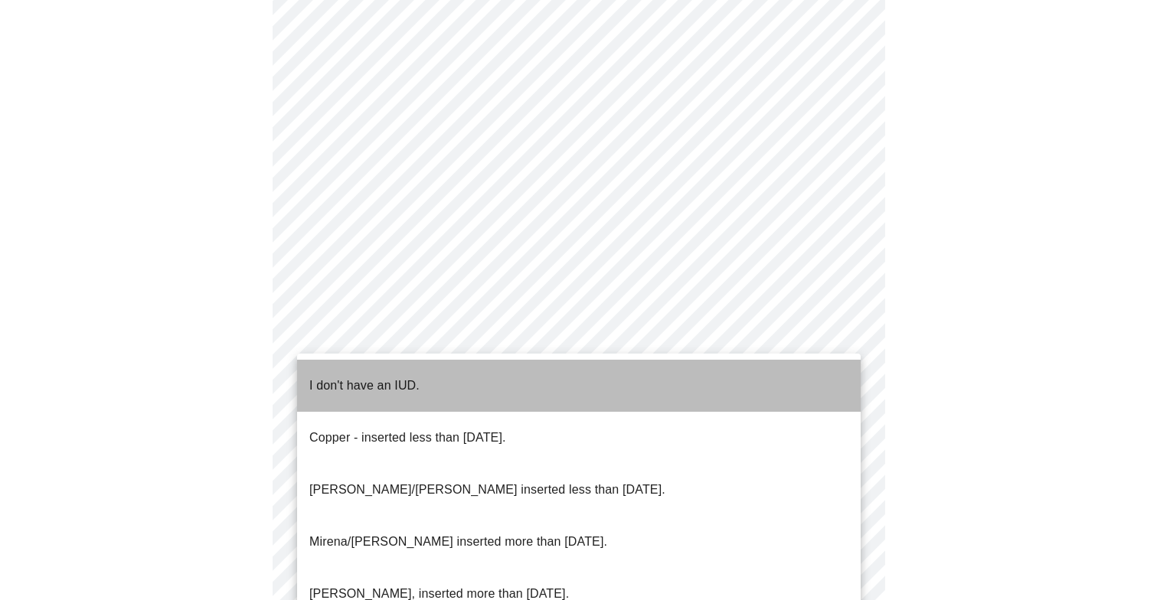
click at [465, 370] on li "I don't have an IUD." at bounding box center [579, 386] width 564 height 52
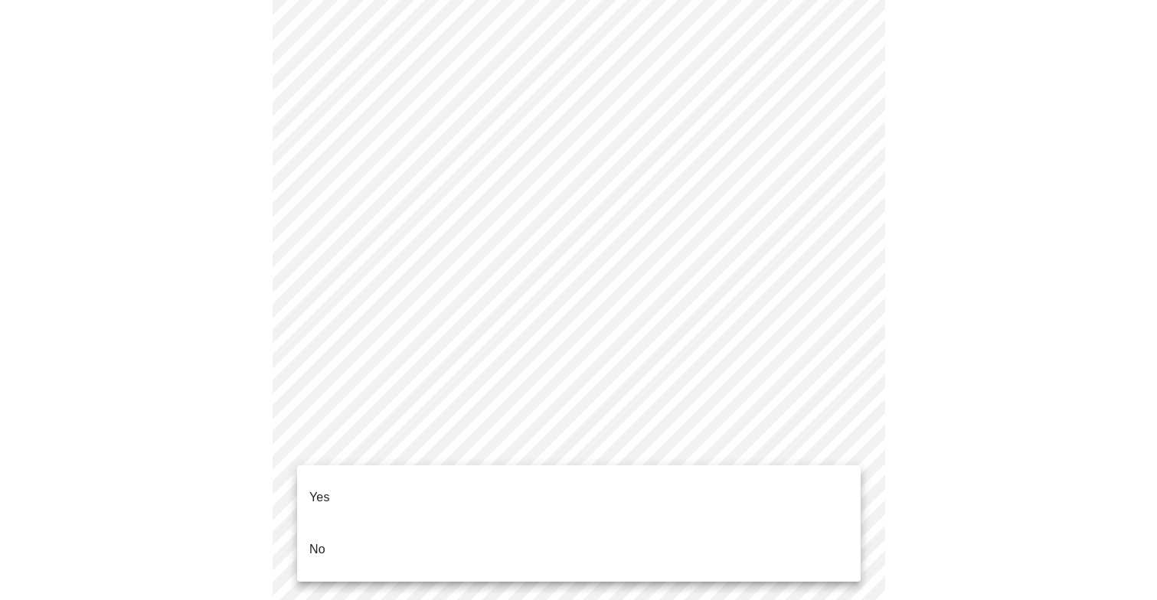
click at [395, 489] on li "Yes" at bounding box center [579, 498] width 564 height 52
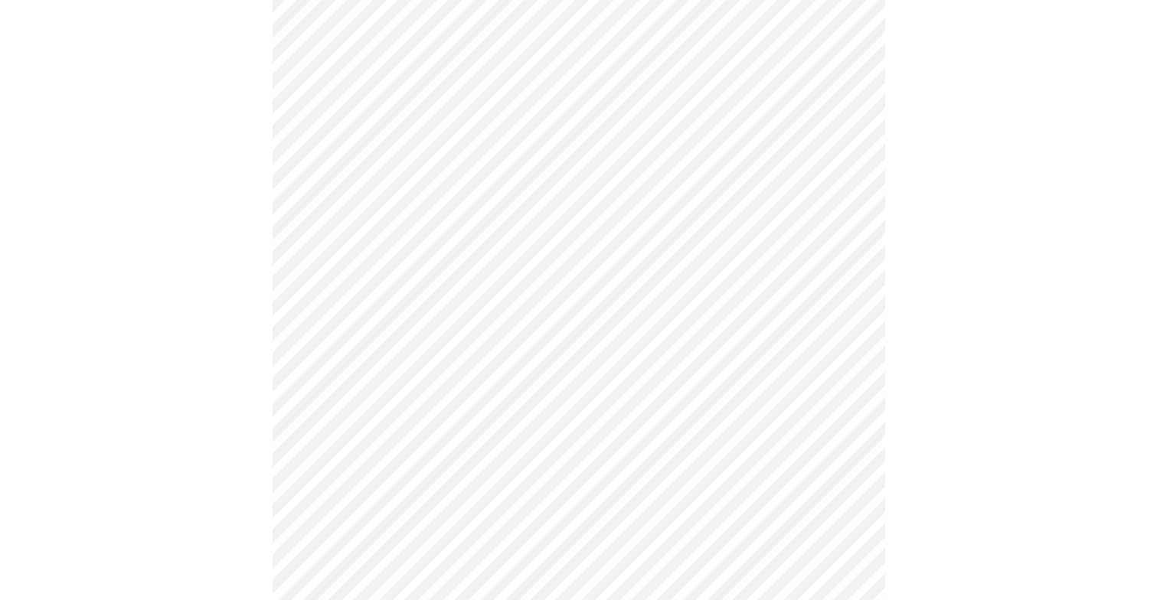
scroll to position [273, 0]
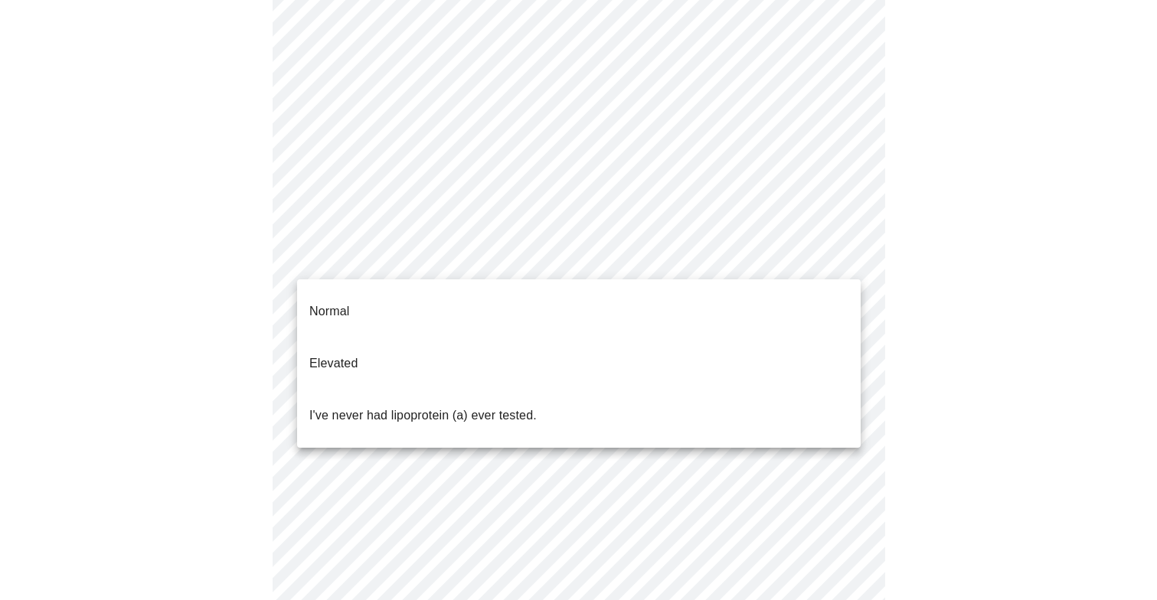
click at [784, 262] on body "MyMenopauseRx Appointments Messaging Labs Uploads Medications Community Refer a…" at bounding box center [578, 299] width 1145 height 1132
click at [407, 293] on li "Normal" at bounding box center [579, 312] width 564 height 52
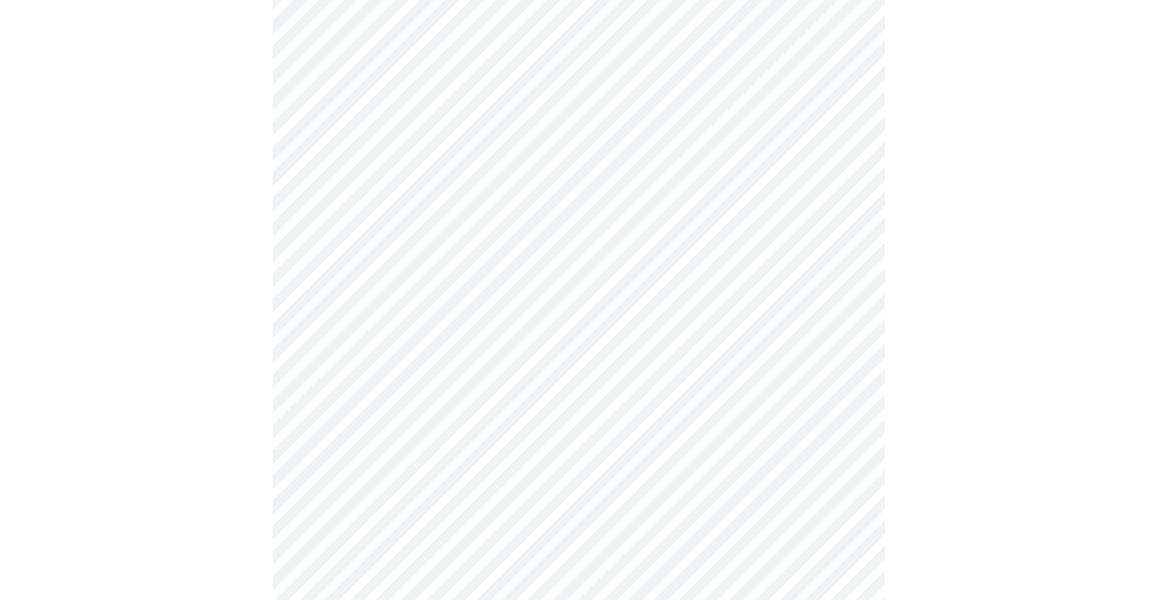
scroll to position [3935, 0]
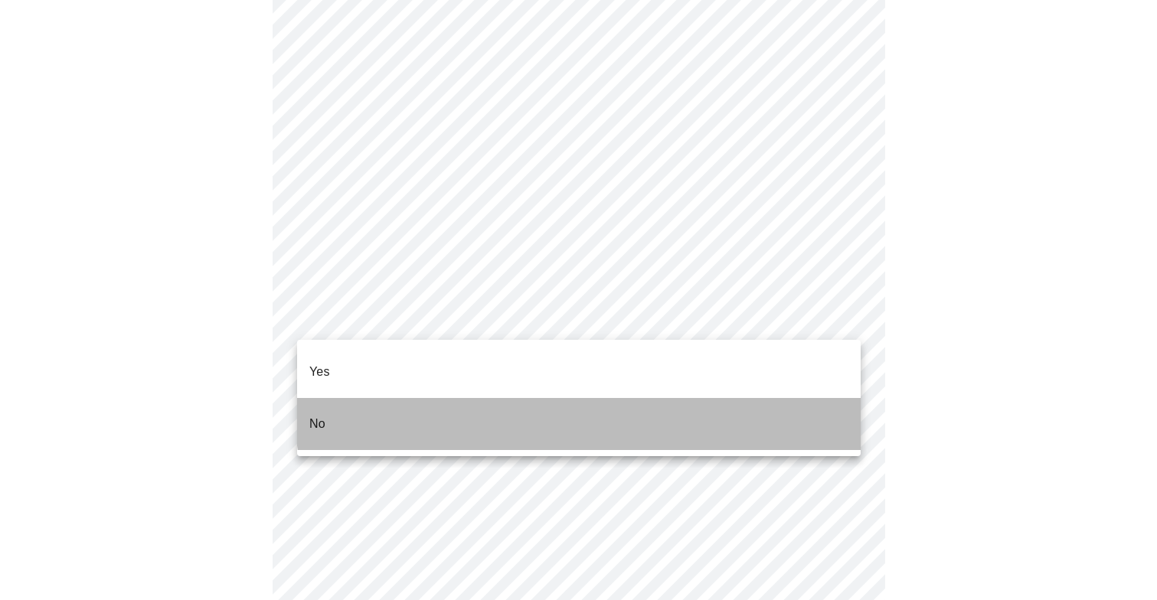
click at [599, 398] on li "No" at bounding box center [579, 424] width 564 height 52
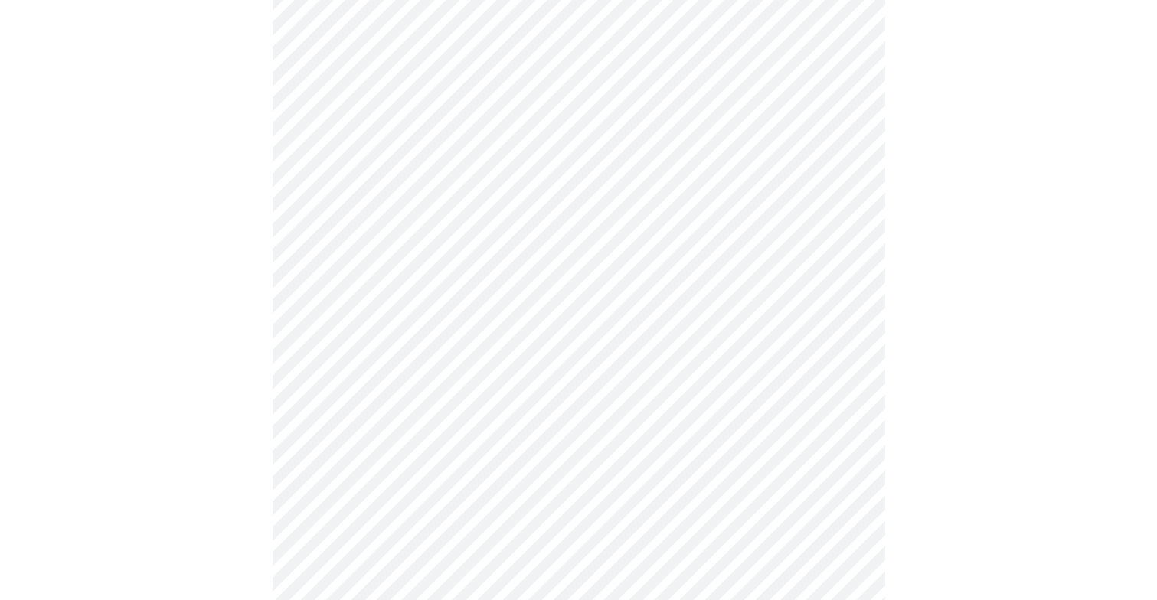
scroll to position [861, 0]
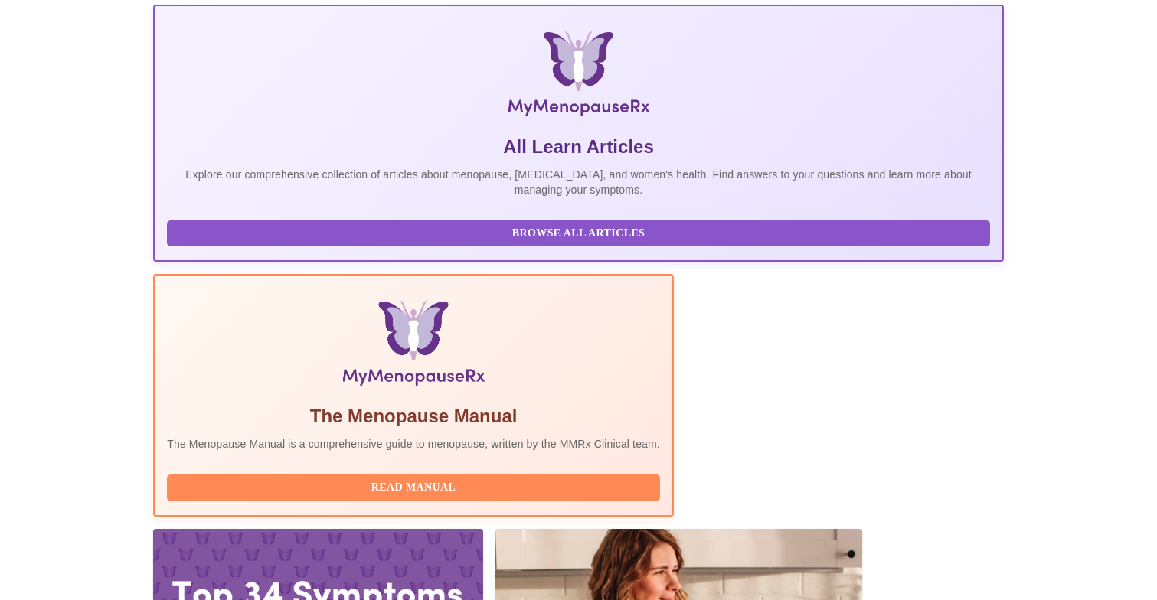
scroll to position [220, 0]
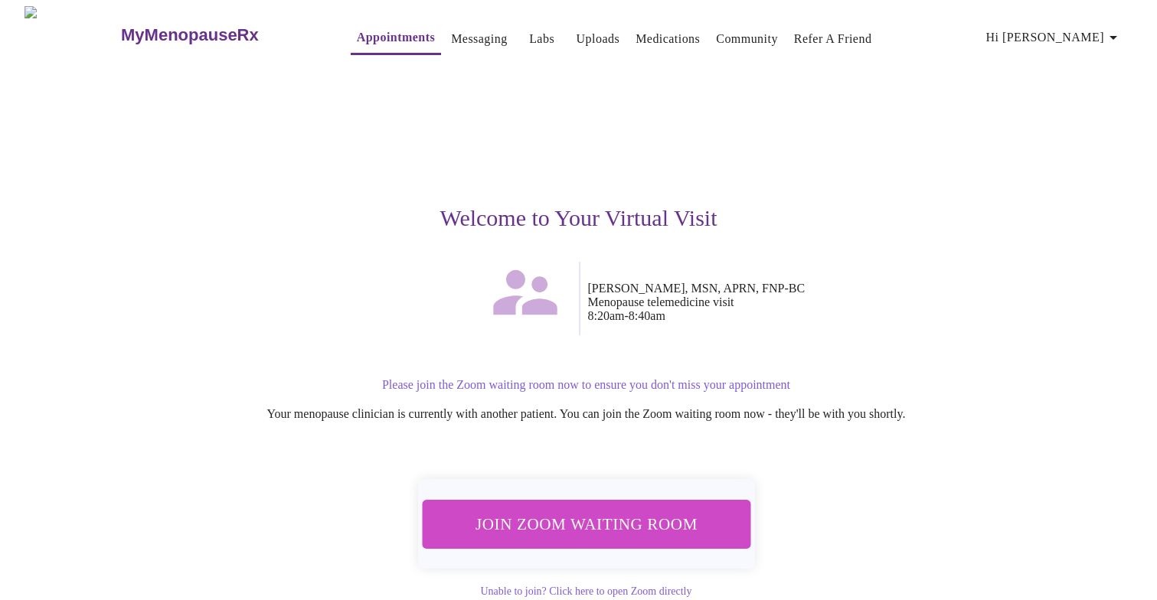
click at [633, 518] on span "Join Zoom Waiting Room" at bounding box center [586, 524] width 288 height 28
